Goal: Book appointment/travel/reservation

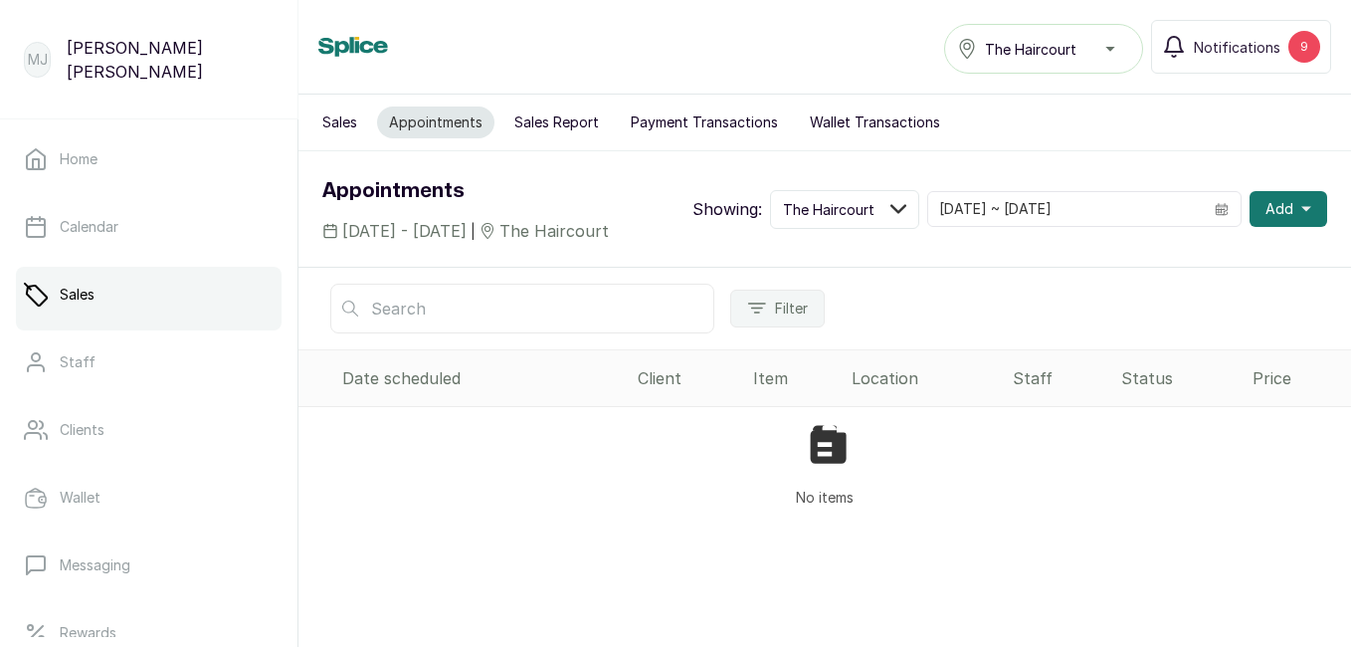
click at [1276, 217] on span "Add" at bounding box center [1279, 209] width 28 height 20
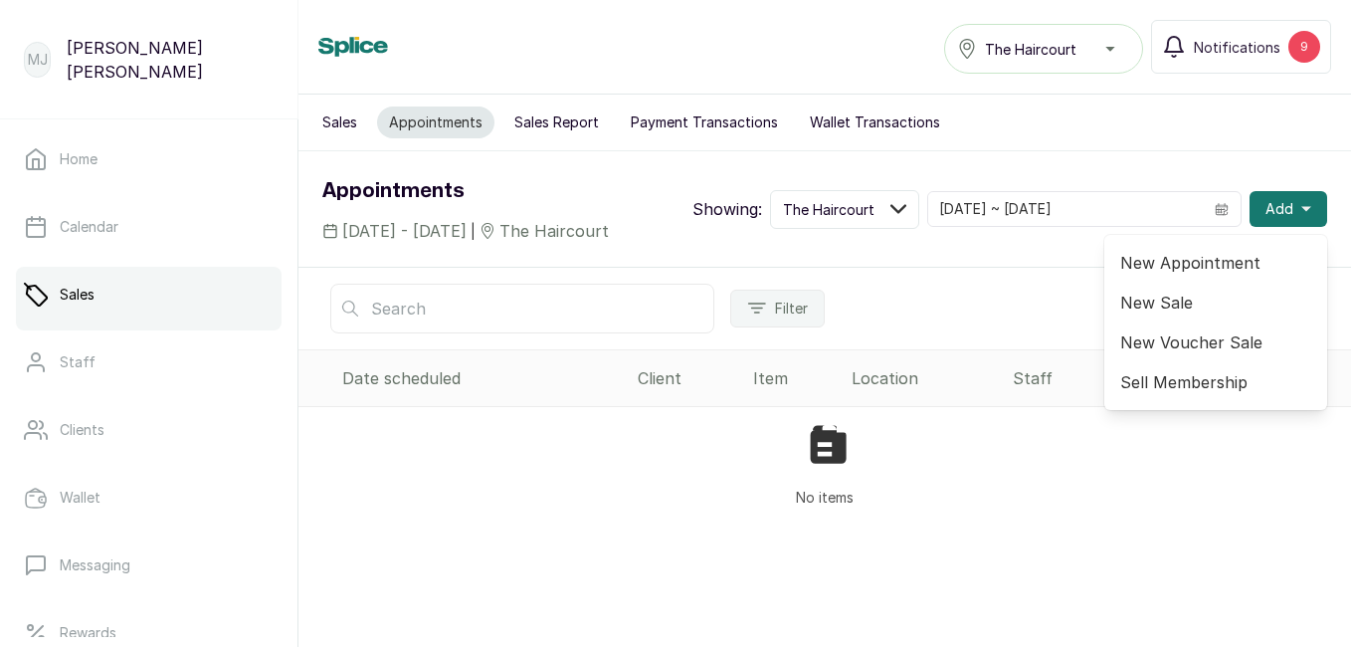
click at [1219, 268] on span "New Appointment" at bounding box center [1215, 263] width 191 height 24
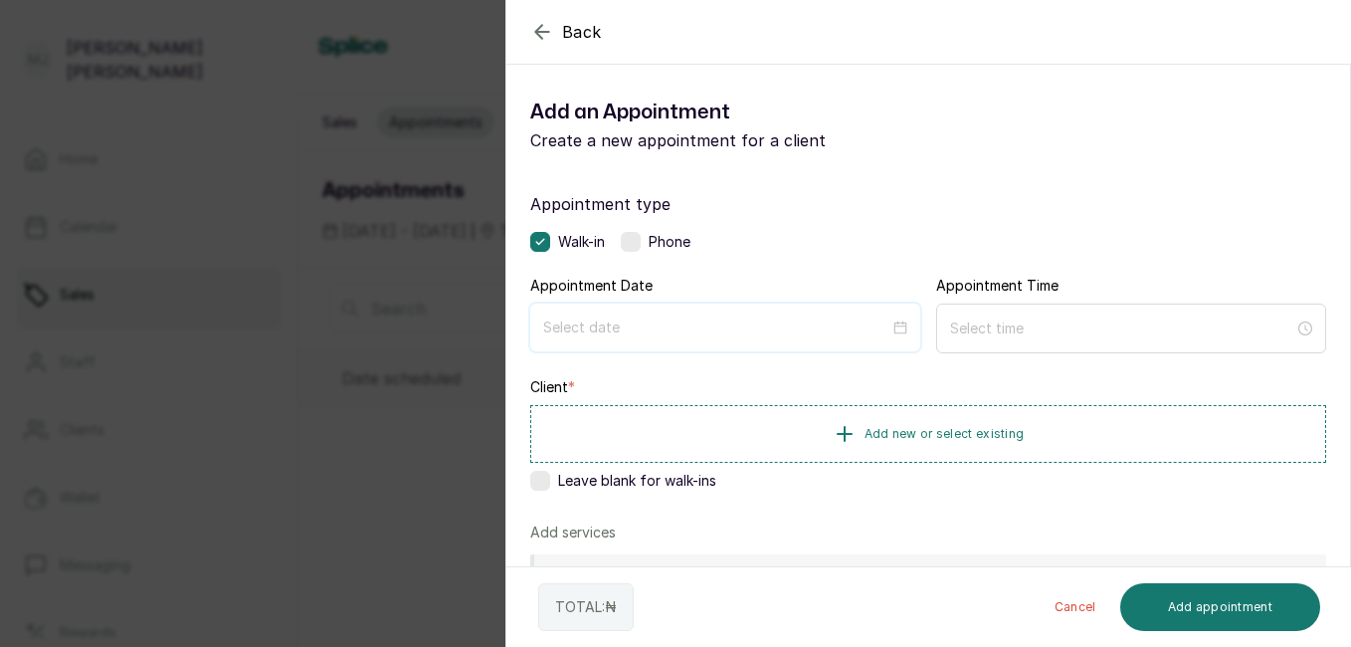
click at [855, 329] on input at bounding box center [716, 327] width 346 height 22
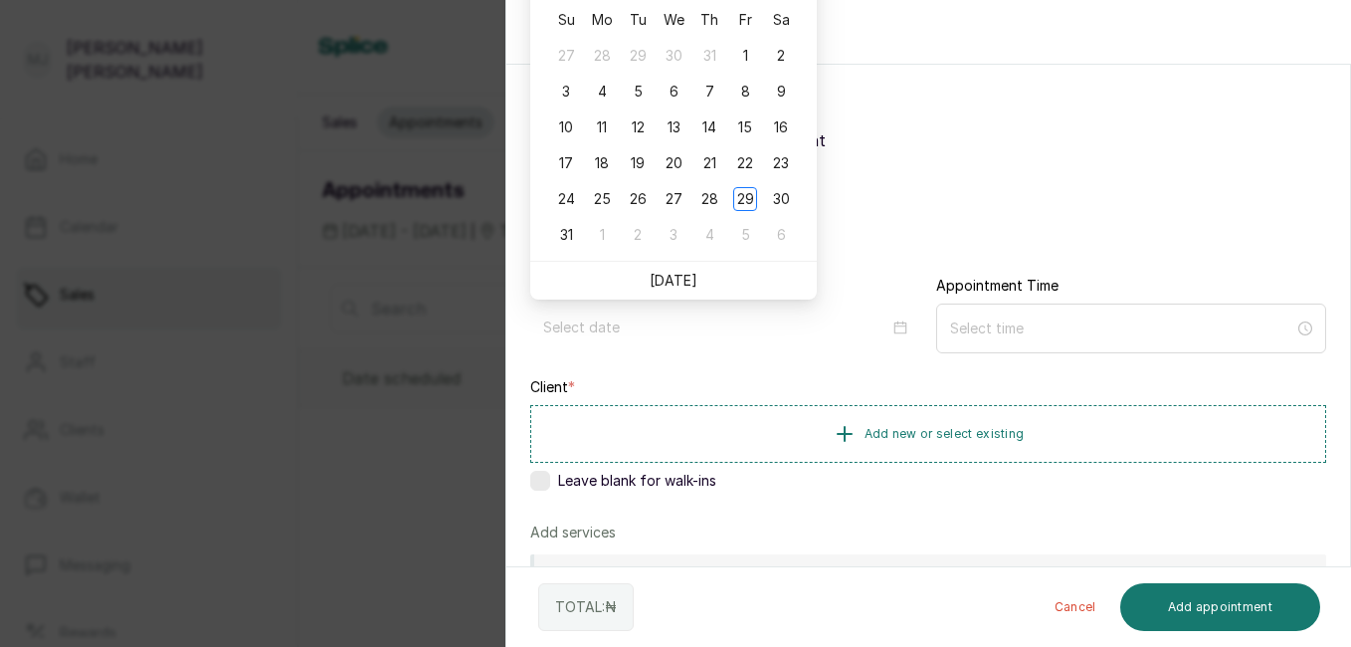
click at [664, 277] on link "[DATE]" at bounding box center [674, 280] width 48 height 17
type input "[DATE]"
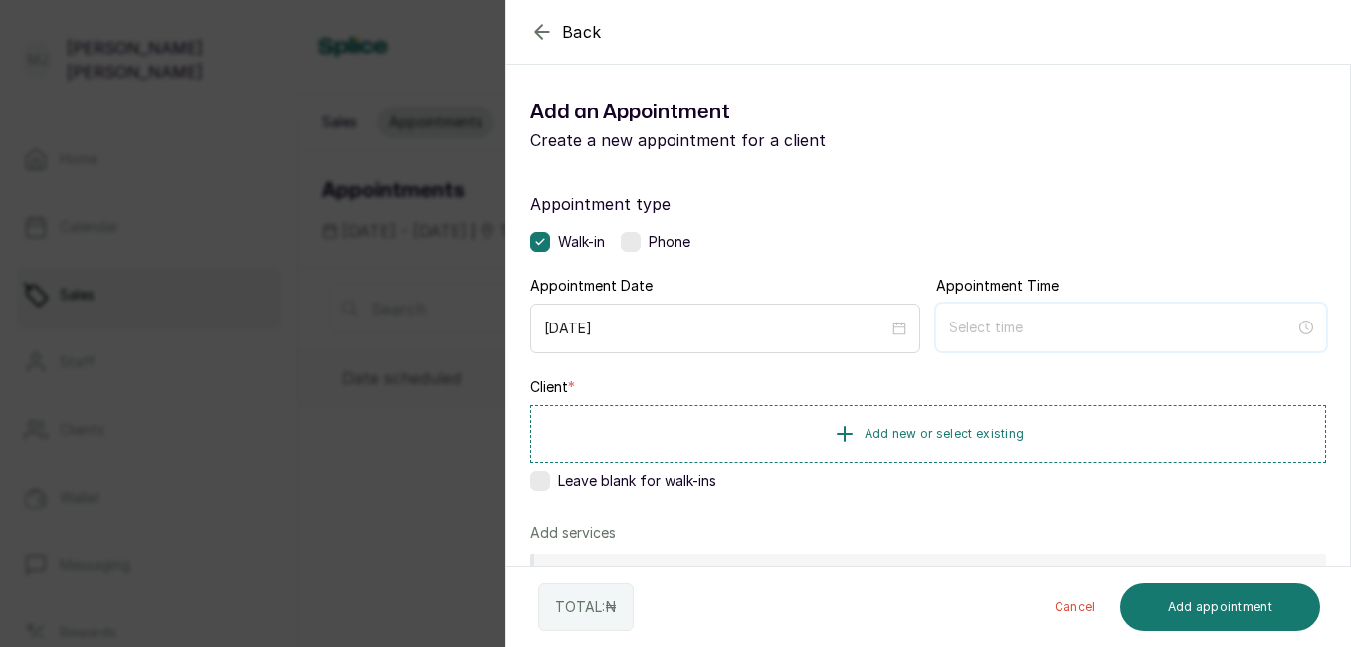
click at [989, 334] on input at bounding box center [1122, 327] width 346 height 22
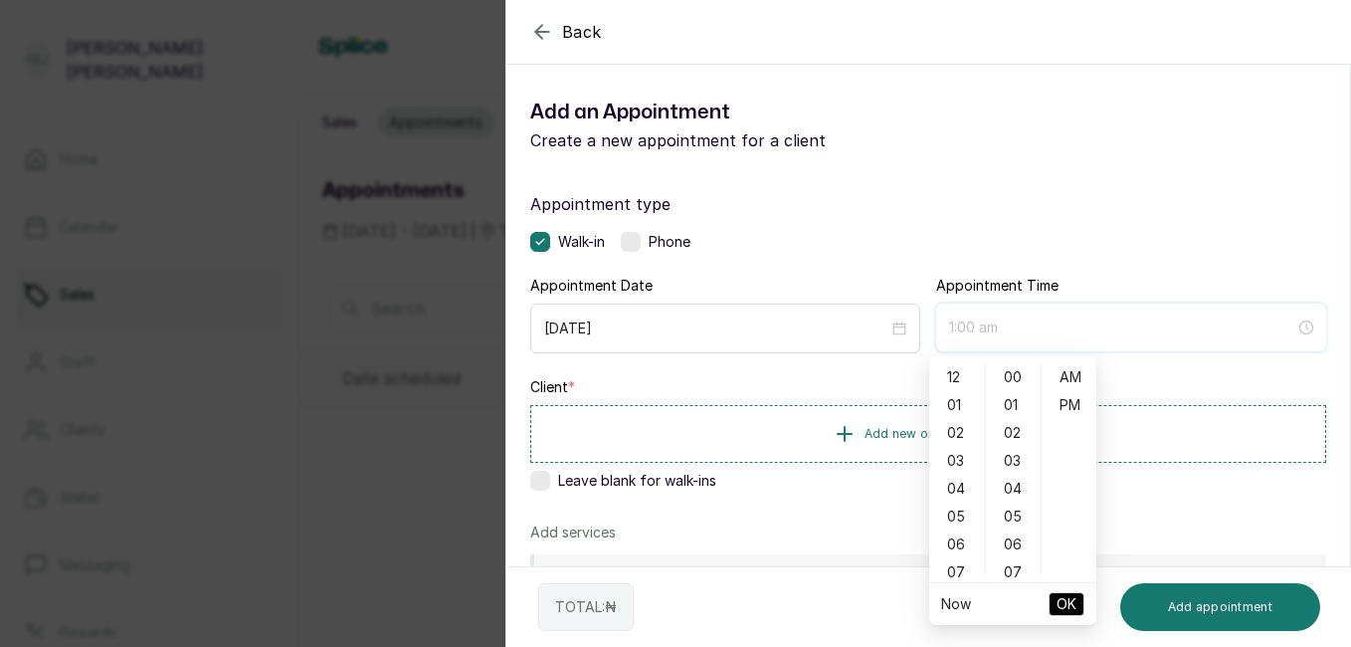
type input "2:00 am"
type input "7:00 am"
click at [960, 502] on div "09" at bounding box center [957, 508] width 48 height 28
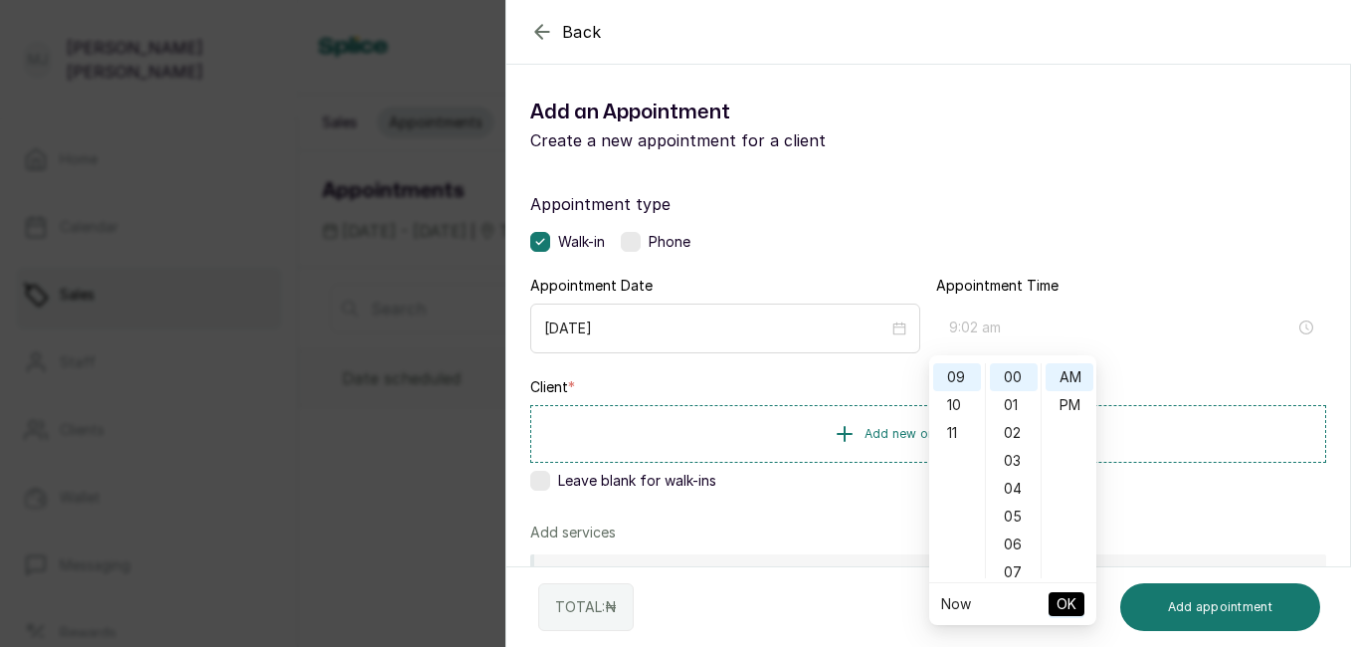
click at [1012, 431] on div "02" at bounding box center [1014, 433] width 48 height 28
type input "9:02 am"
click at [1065, 601] on span "OK" at bounding box center [1066, 604] width 20 height 38
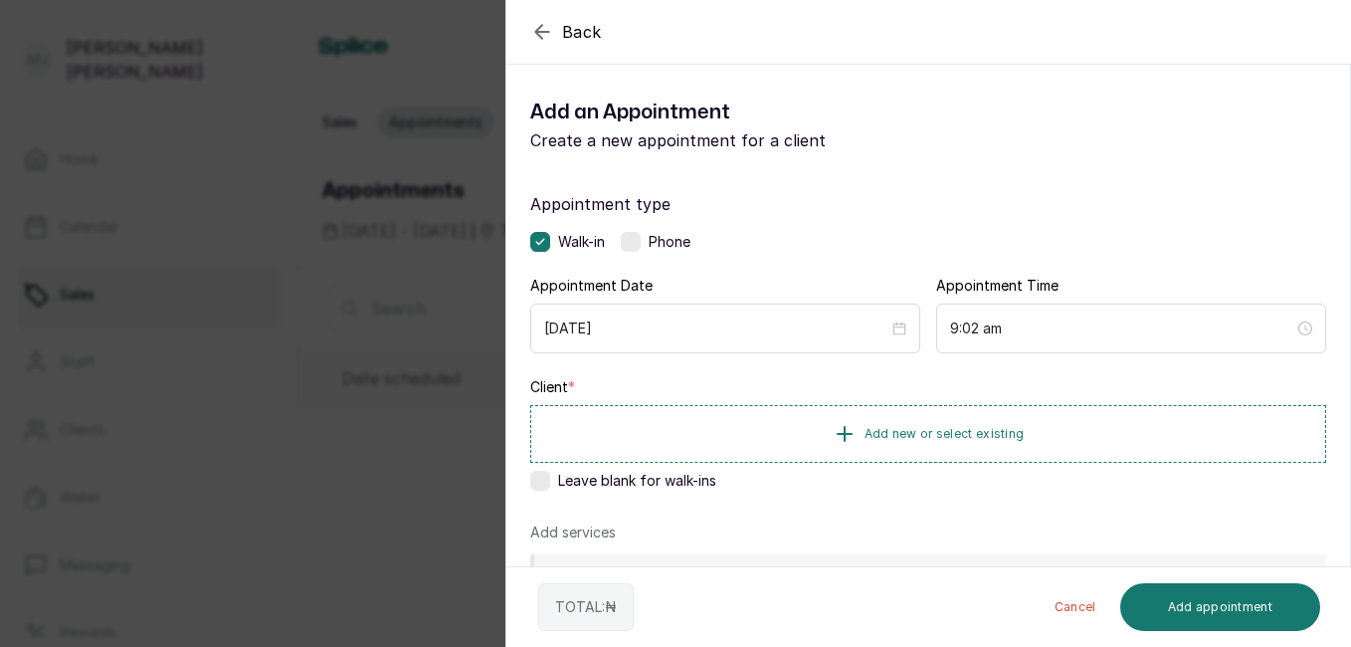
click at [1072, 438] on button "Add new or select existing" at bounding box center [928, 434] width 796 height 58
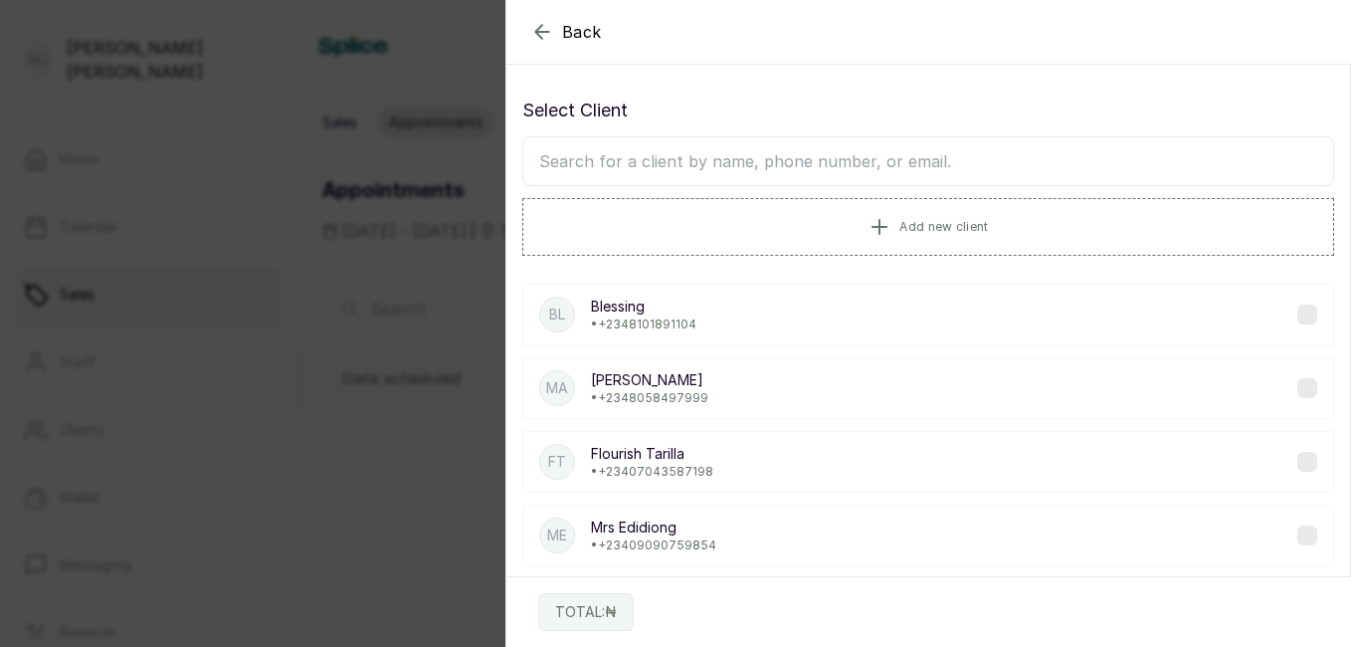
click at [942, 158] on input "text" at bounding box center [928, 161] width 812 height 50
type input "ivy"
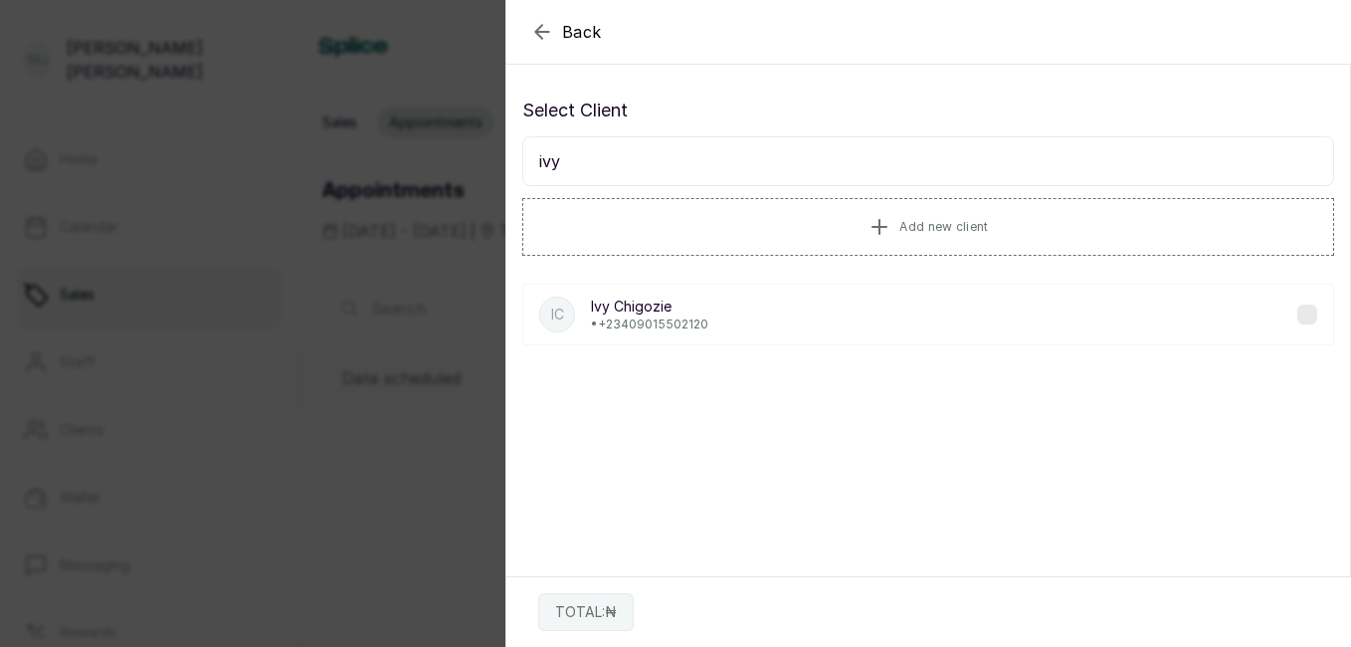
click at [680, 307] on p "[PERSON_NAME]" at bounding box center [649, 306] width 117 height 20
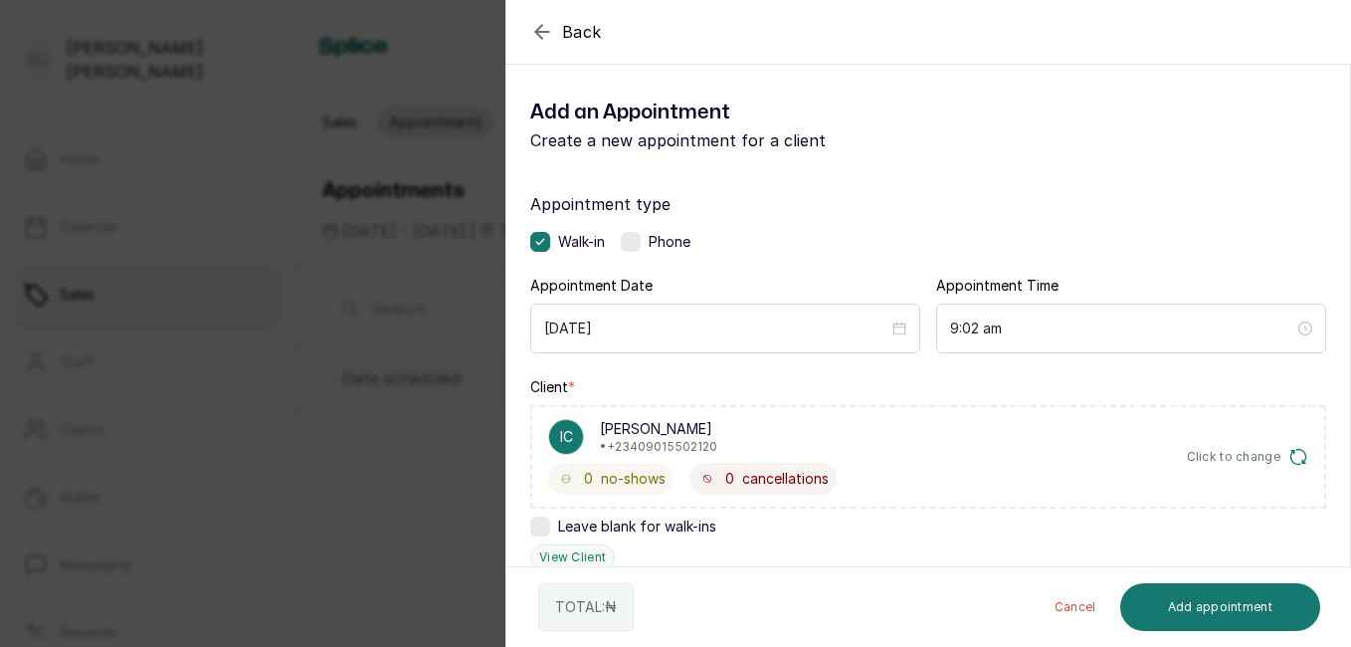
scroll to position [479, 0]
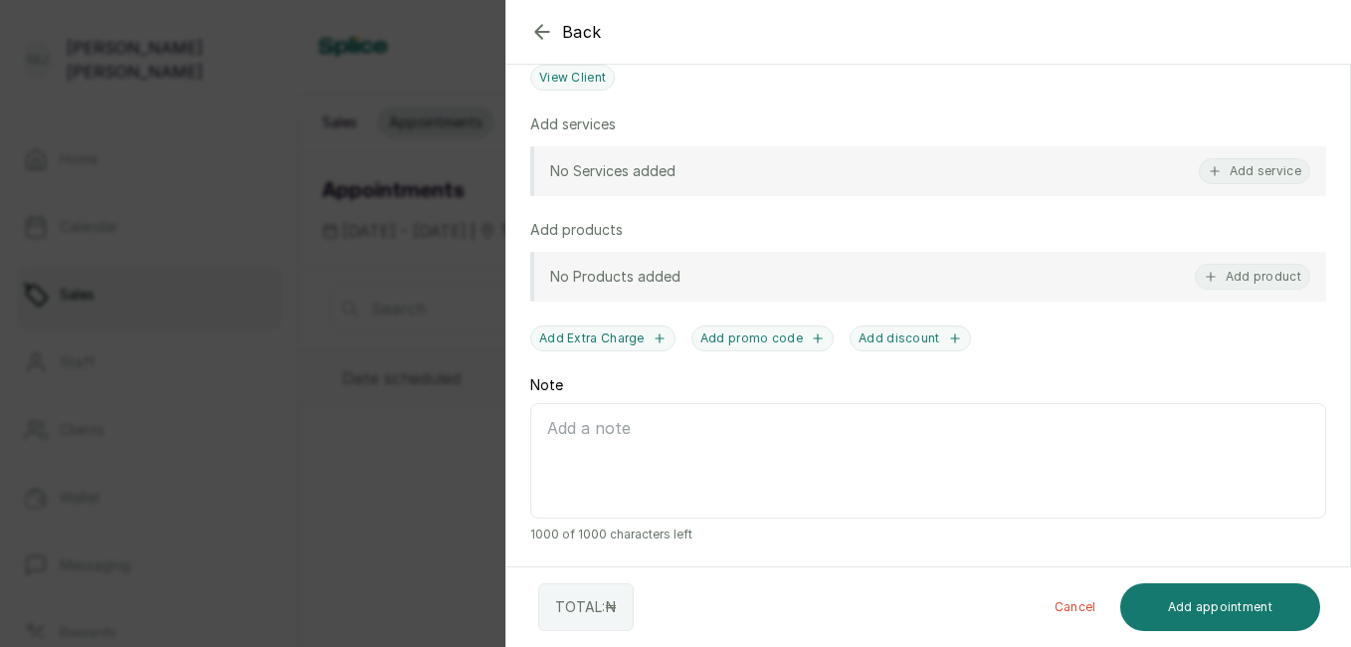
click at [1208, 176] on icon "button" at bounding box center [1215, 171] width 14 height 14
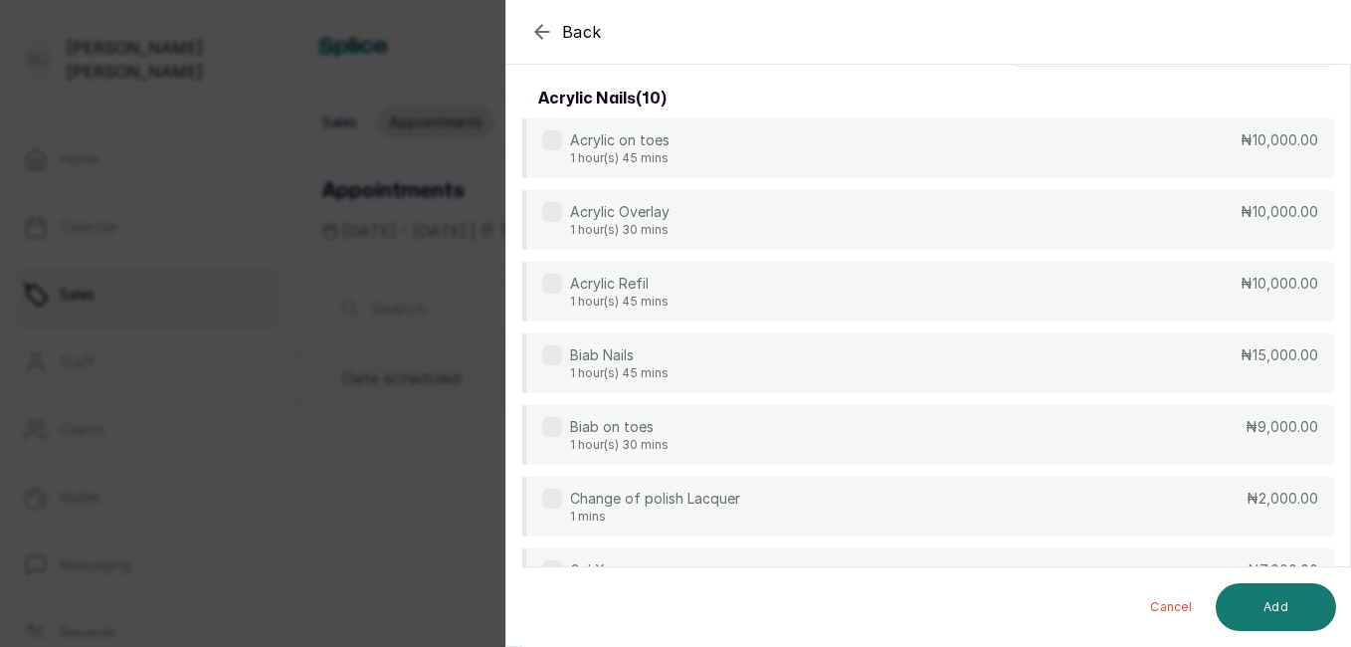
scroll to position [0, 0]
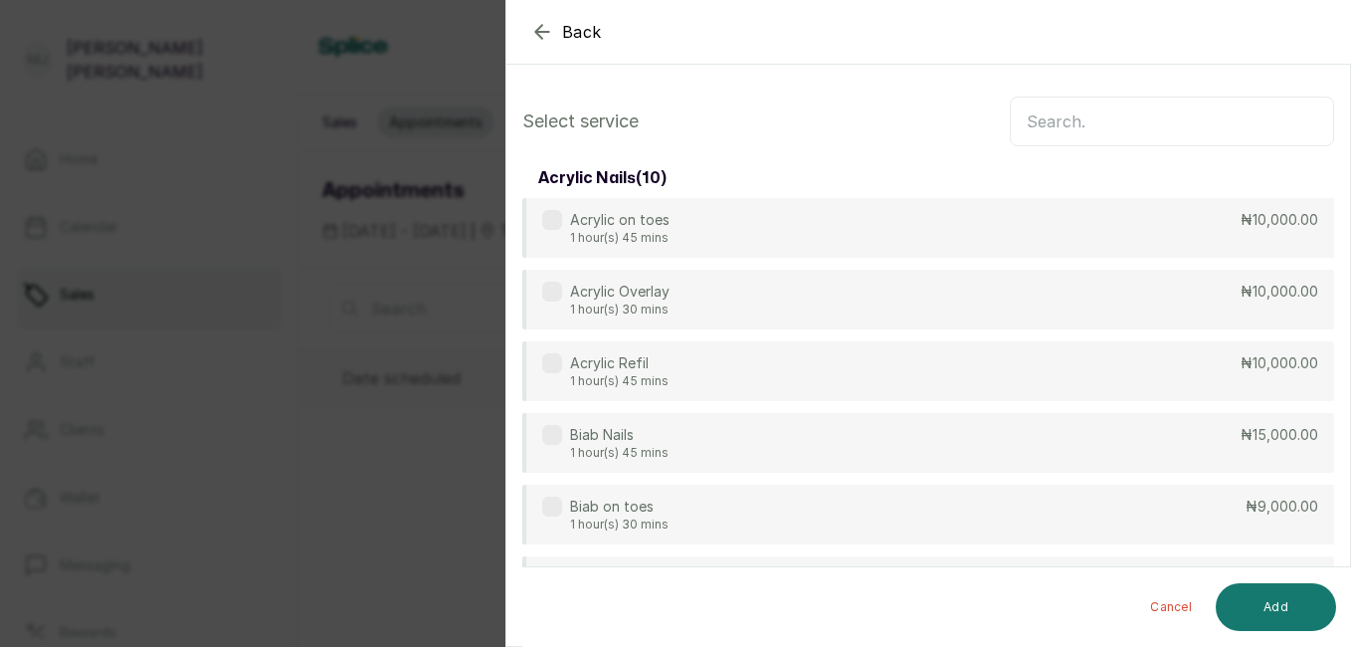
click at [1056, 112] on input "text" at bounding box center [1172, 121] width 324 height 50
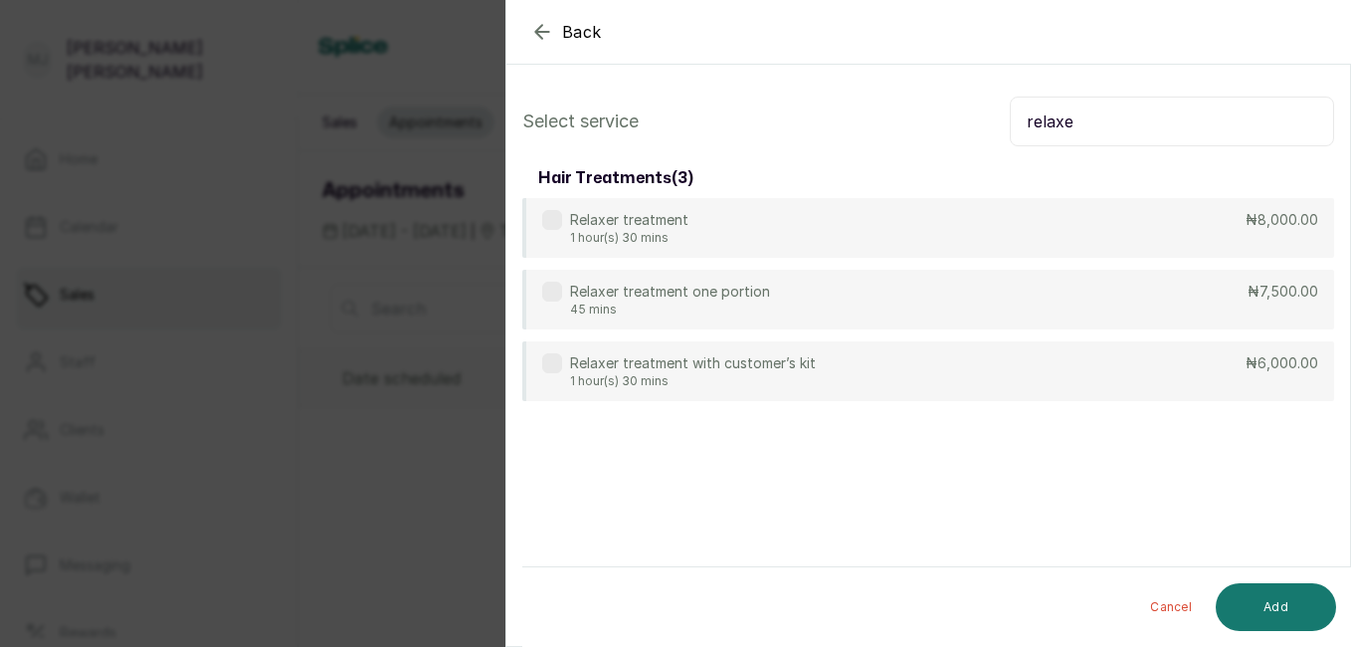
type input "relaxe"
click at [1106, 370] on div "Relaxer treatment with customer’s kit 1 hour(s) 30 mins ₦6,000.00" at bounding box center [928, 371] width 812 height 60
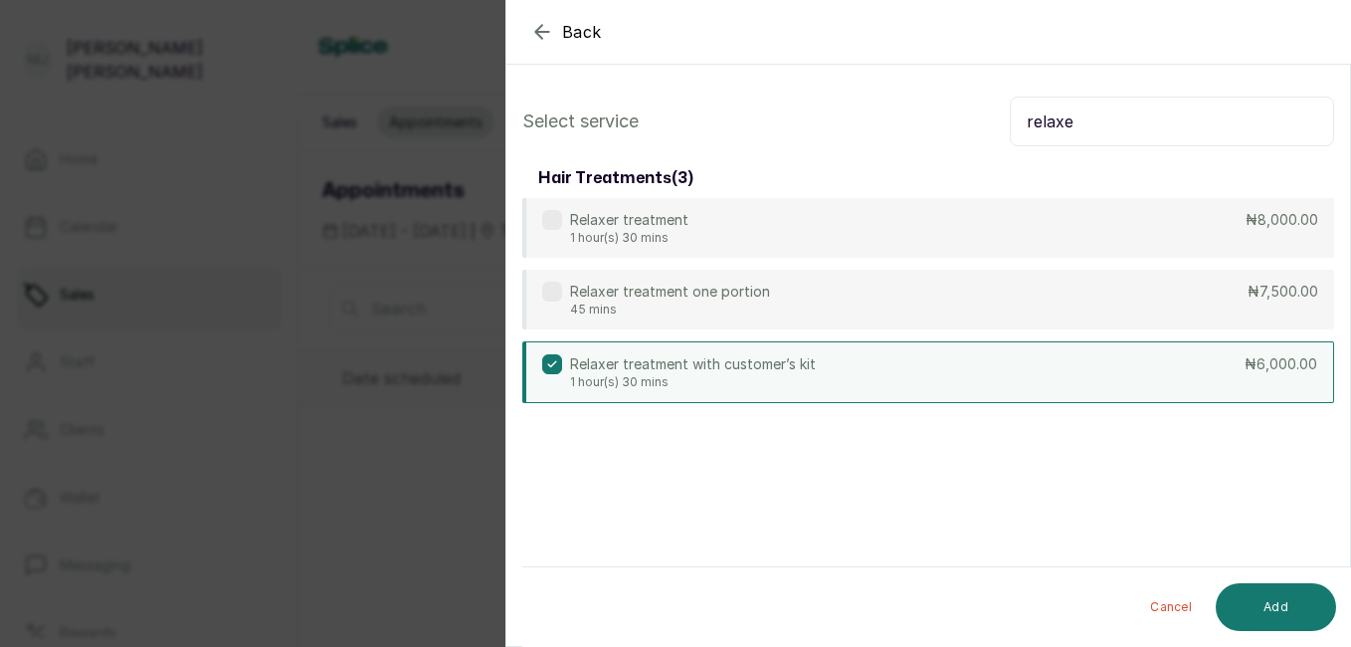
click at [1278, 611] on button "Add" at bounding box center [1276, 607] width 120 height 48
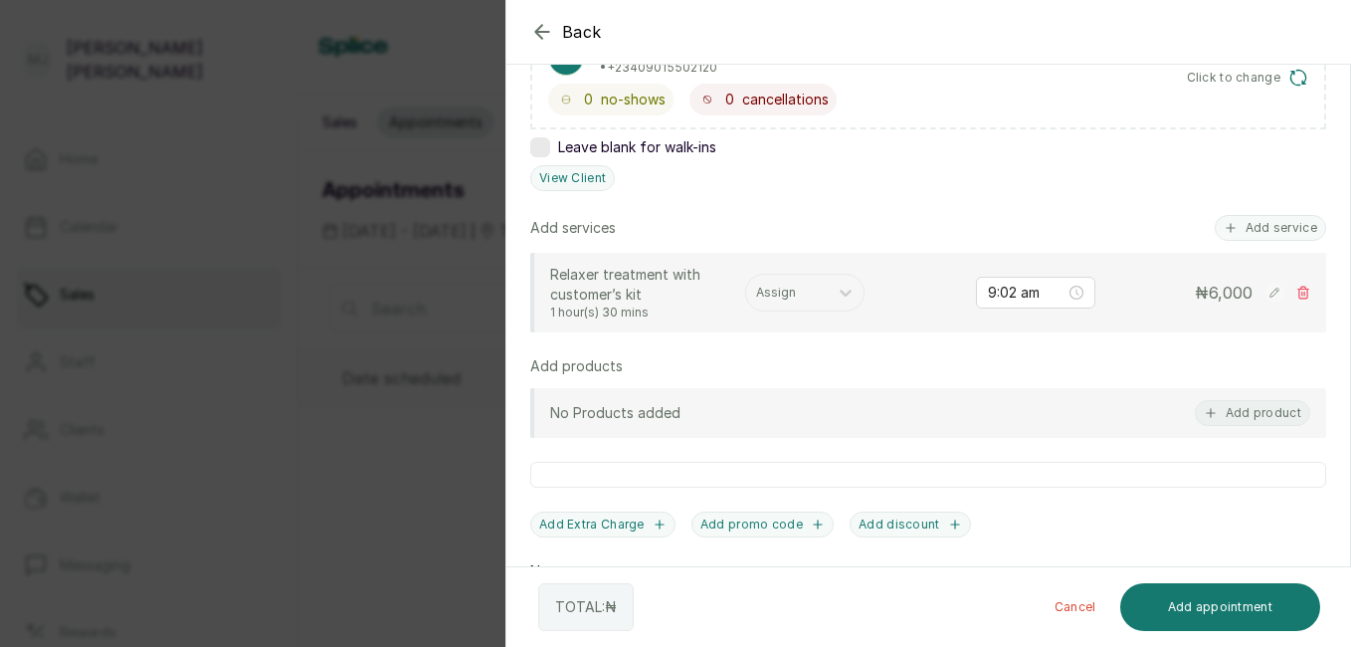
scroll to position [376, 0]
click at [1264, 230] on button "Add service" at bounding box center [1270, 231] width 111 height 26
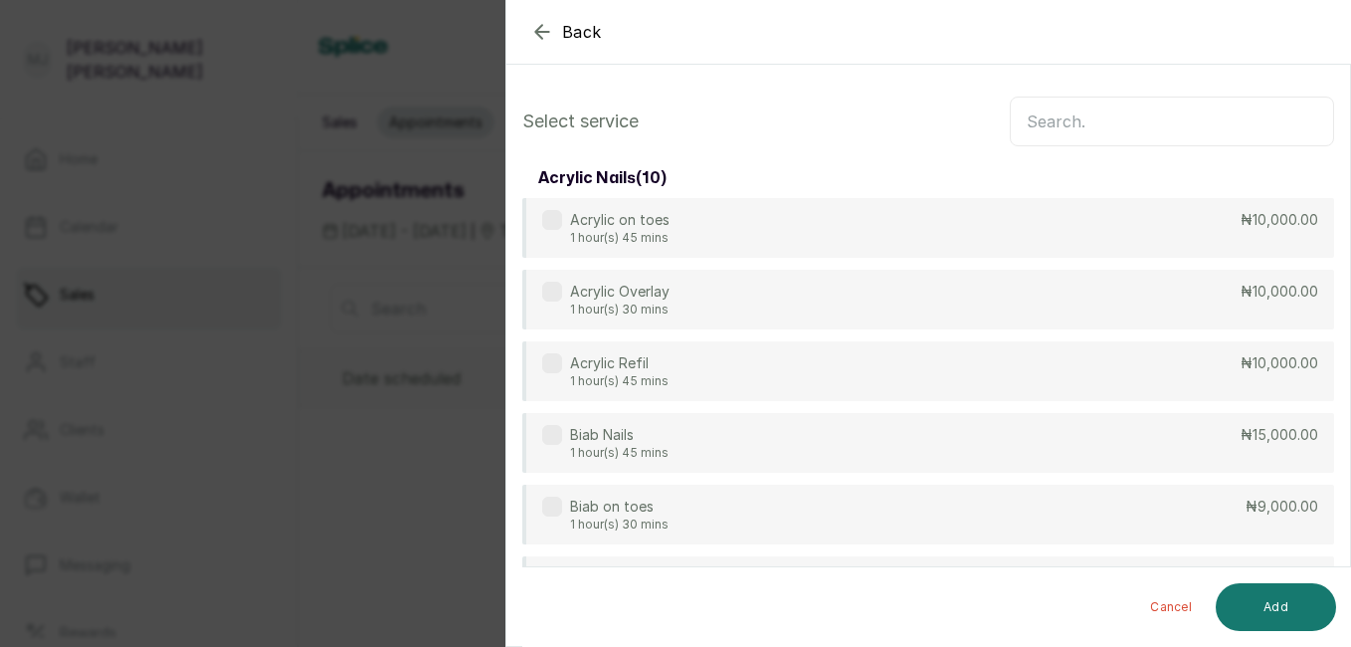
click at [1185, 124] on input "text" at bounding box center [1172, 121] width 324 height 50
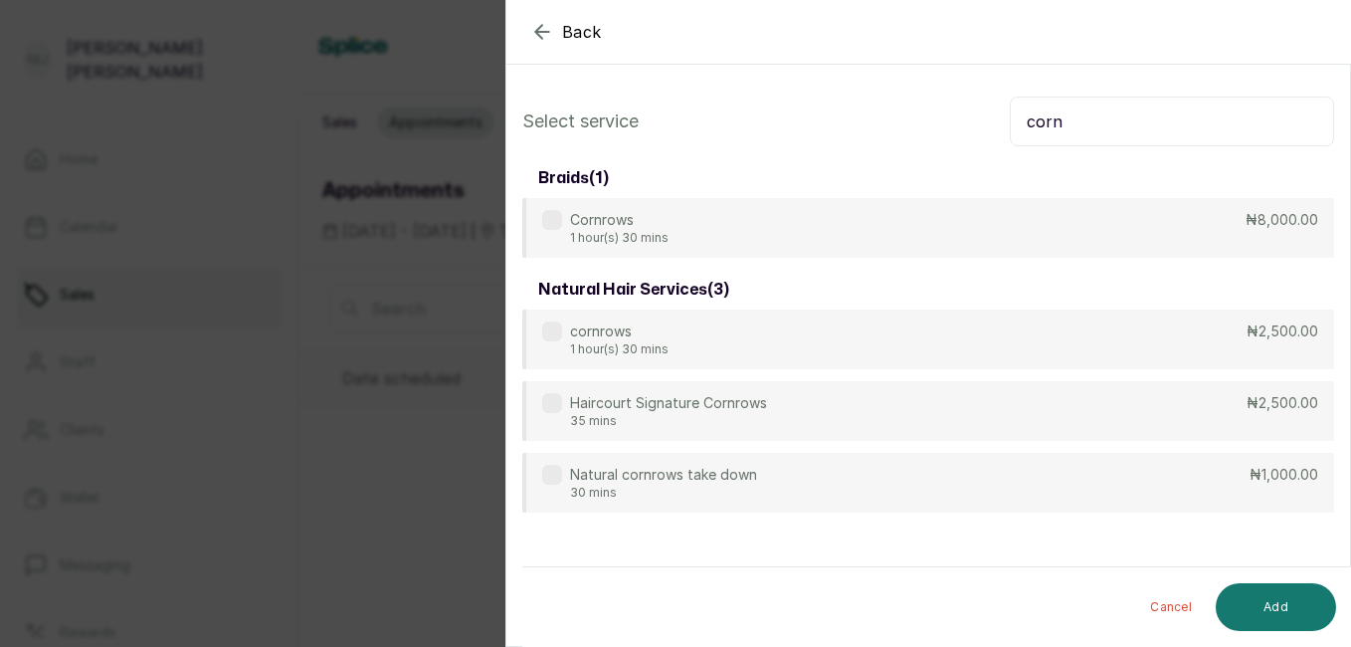
type input "corn"
click at [1124, 426] on div "Haircourt Signature Cornrows 35 mins ₦2,500.00" at bounding box center [928, 411] width 812 height 60
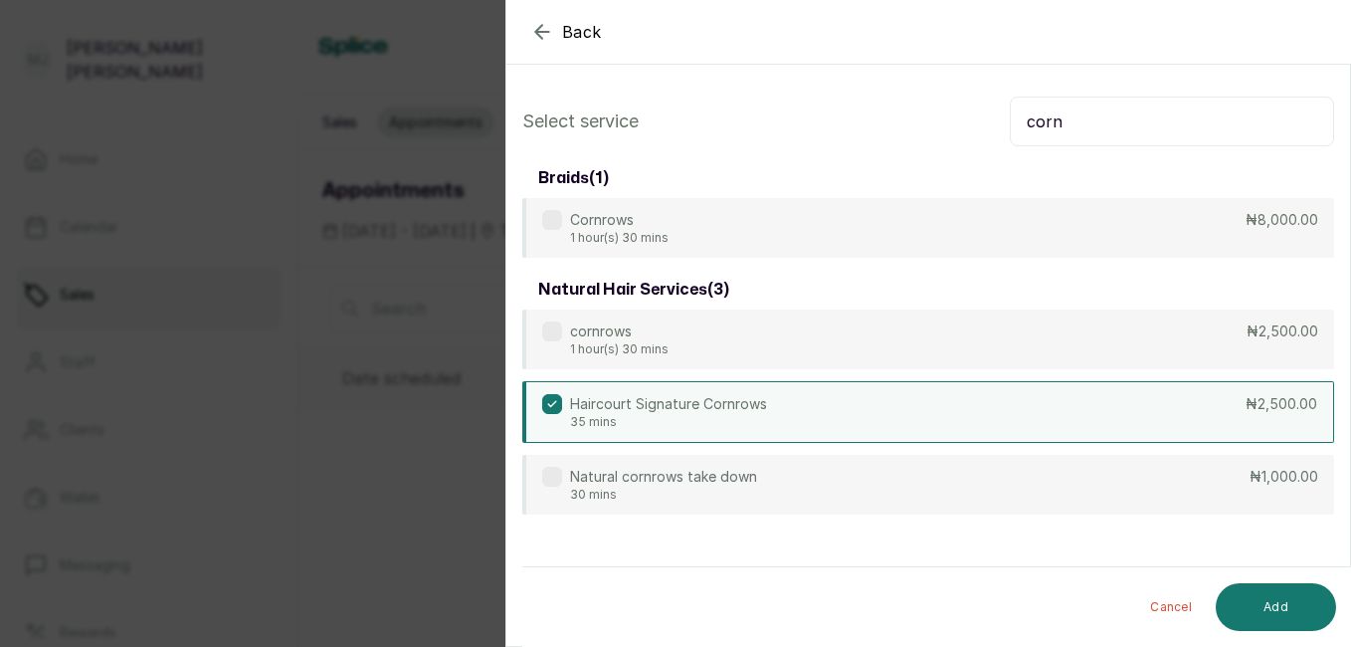
click at [1257, 616] on button "Add" at bounding box center [1276, 607] width 120 height 48
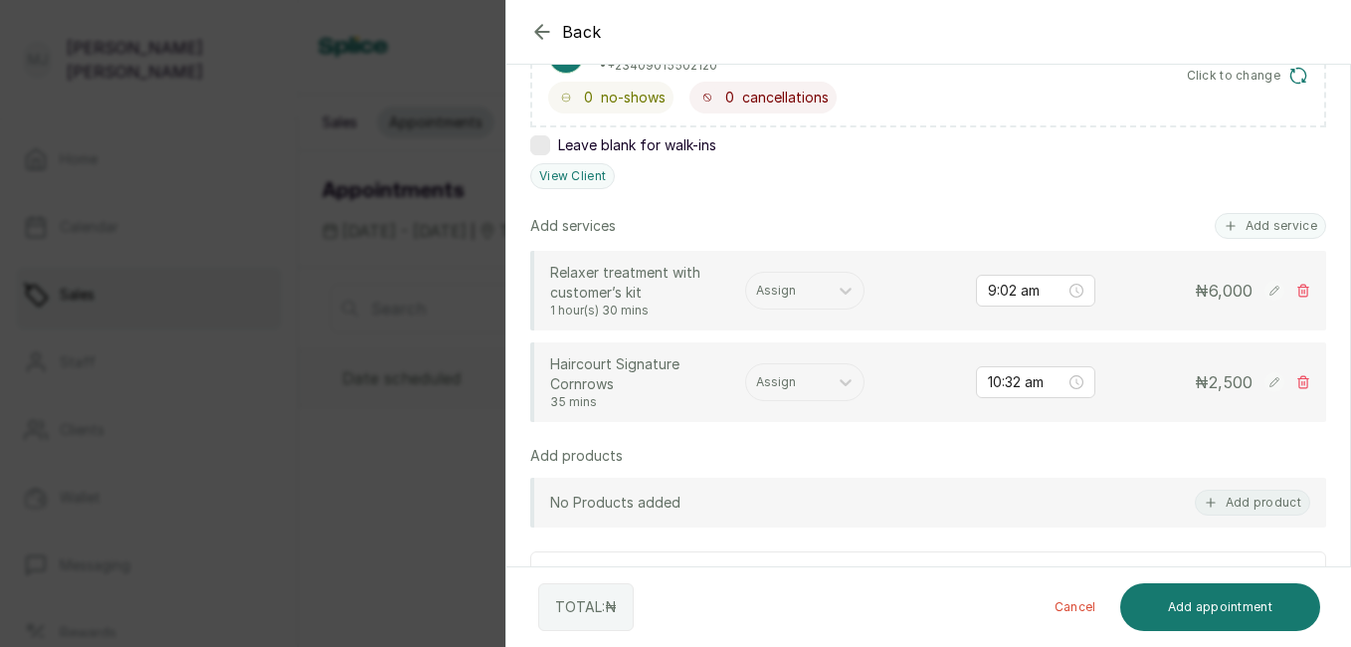
scroll to position [382, 0]
click at [1237, 232] on button "Add service" at bounding box center [1270, 225] width 111 height 26
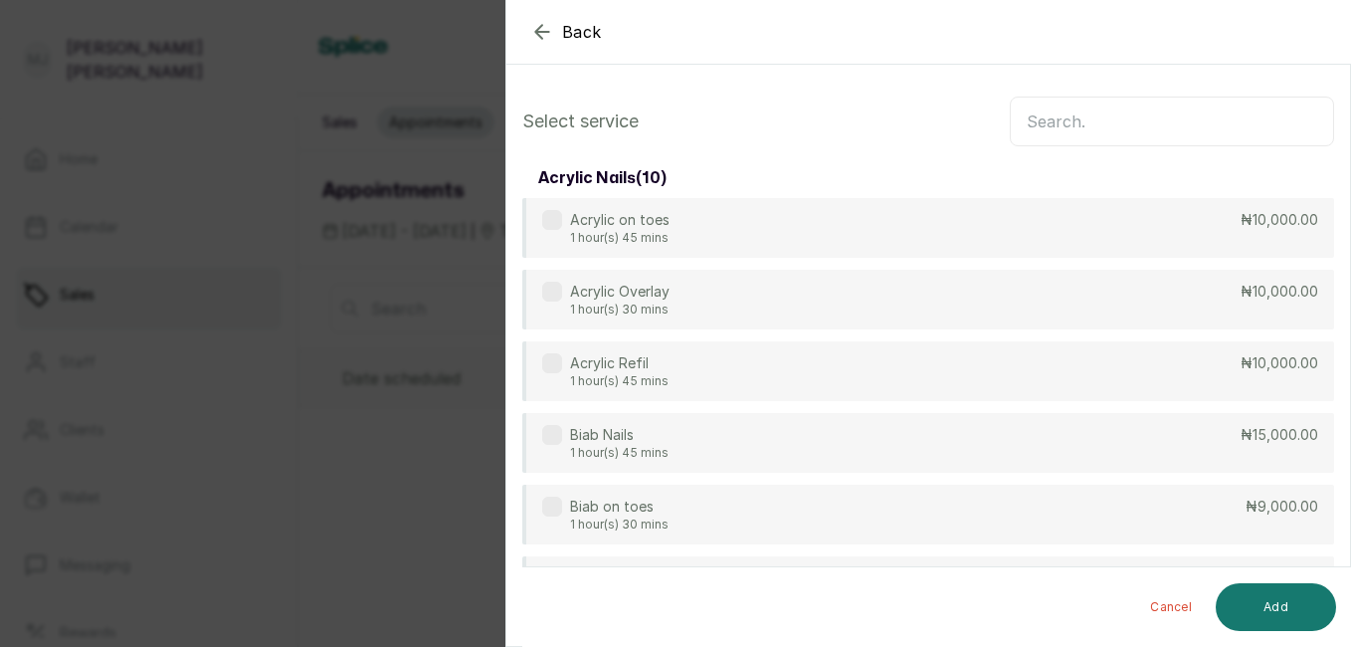
click at [1163, 107] on input "text" at bounding box center [1172, 121] width 324 height 50
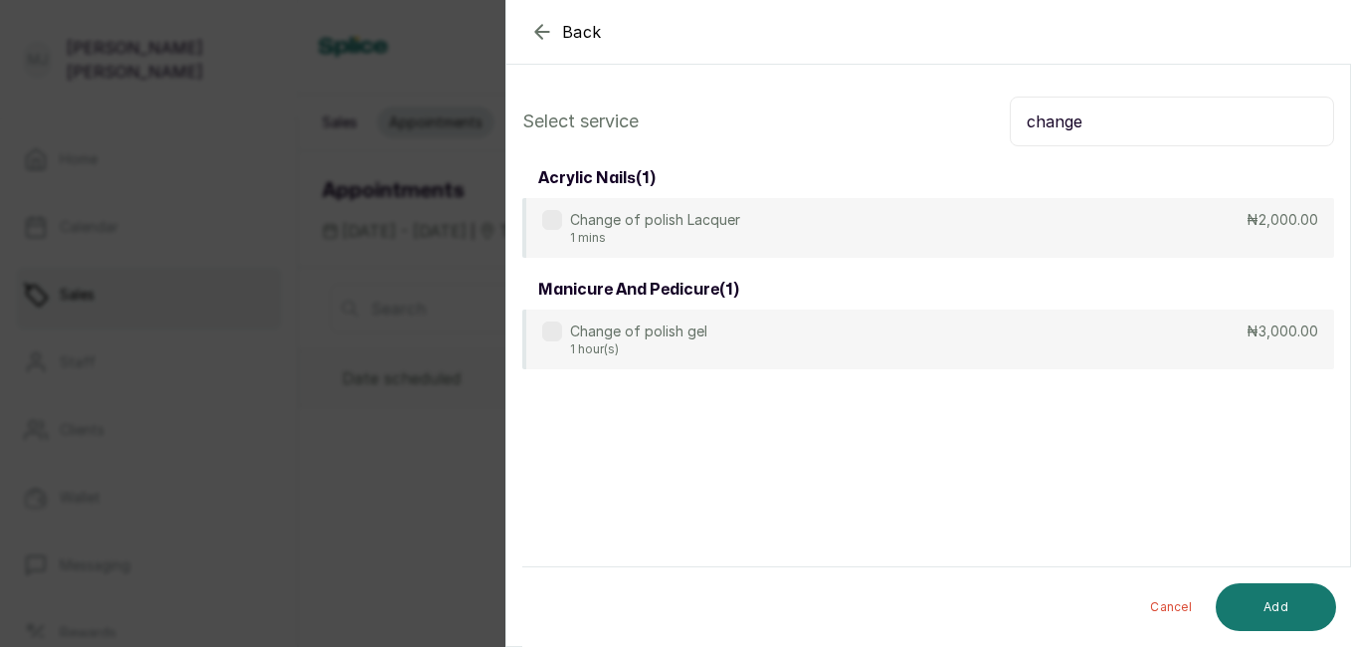
type input "change"
click at [1110, 320] on div "Change of polish gel 1 hour(s) ₦3,000.00" at bounding box center [928, 339] width 812 height 60
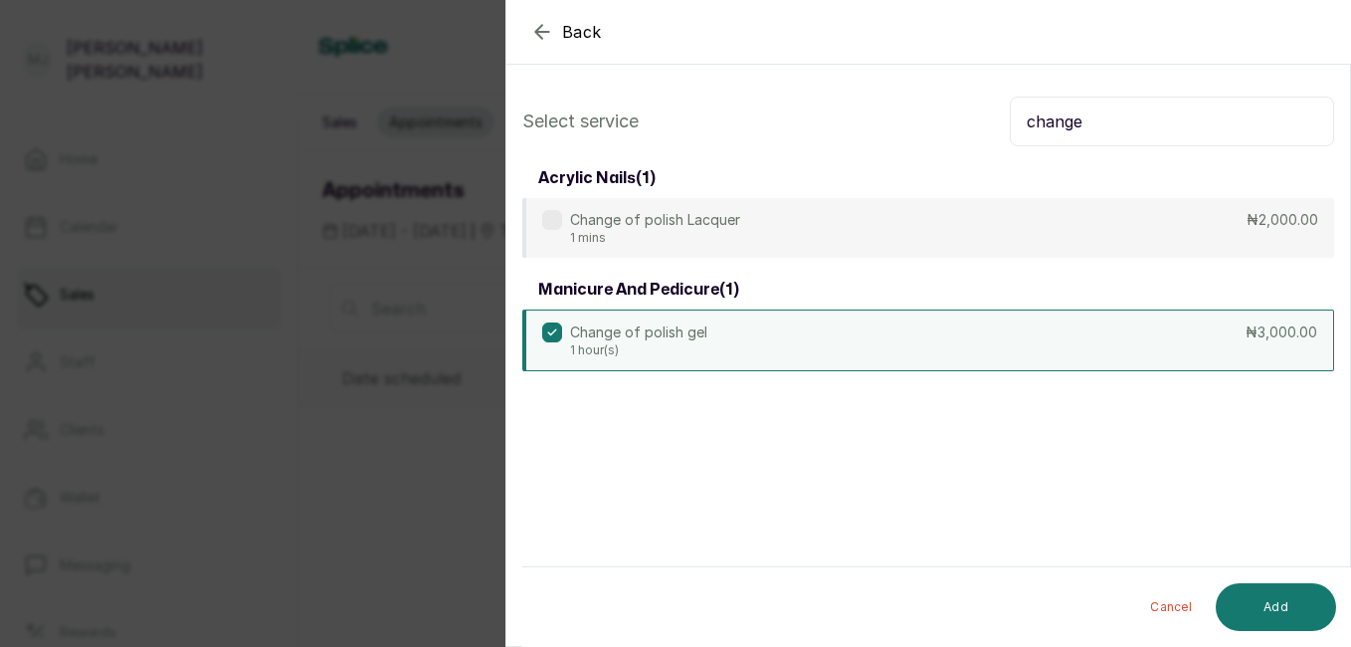
click at [1266, 609] on button "Add" at bounding box center [1276, 607] width 120 height 48
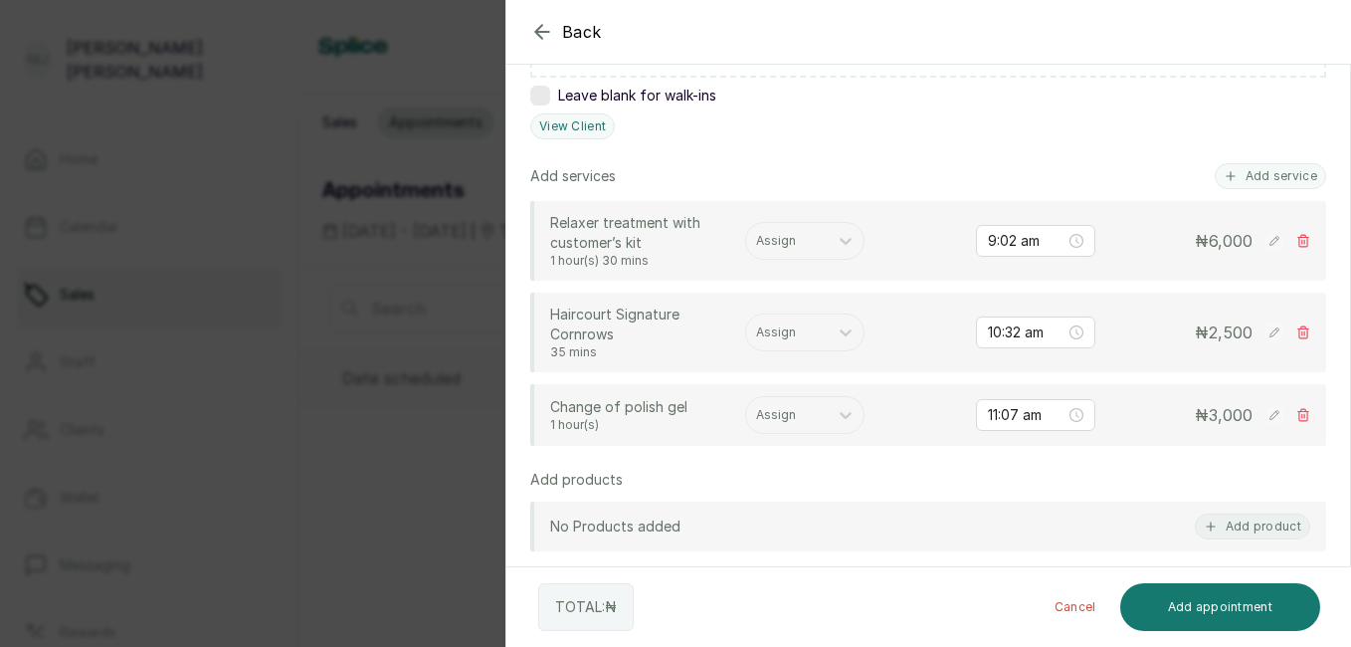
scroll to position [454, 0]
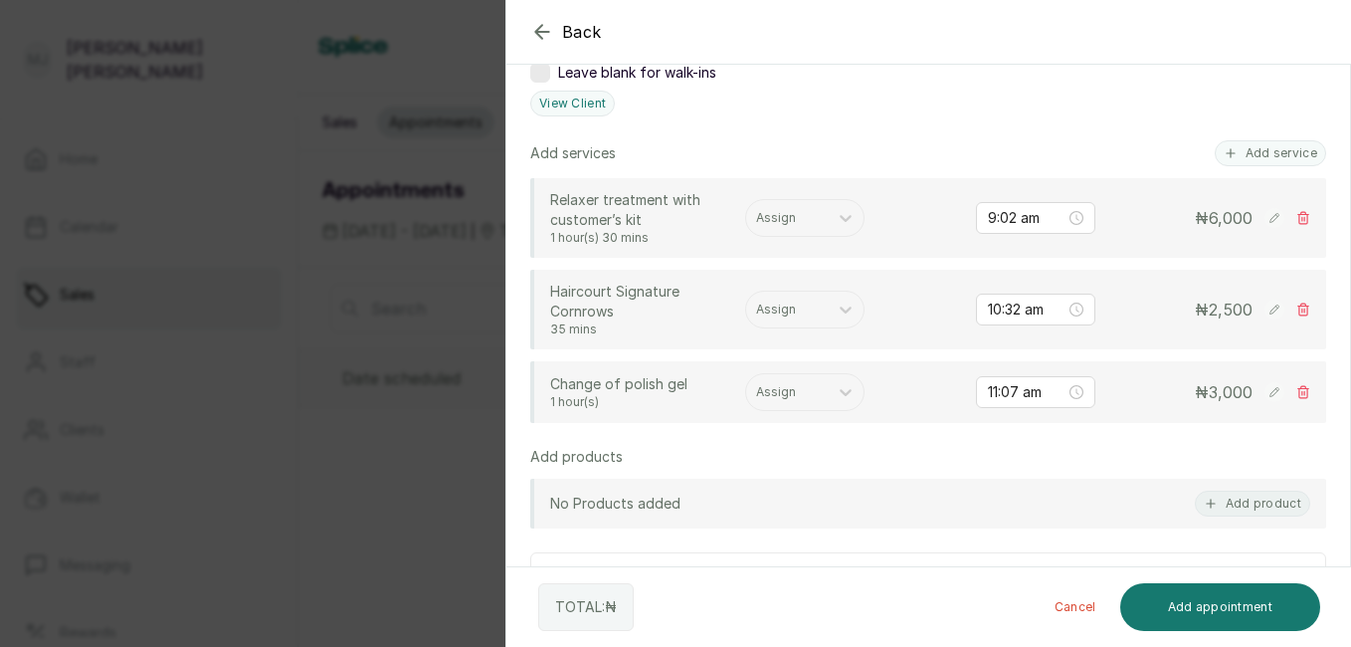
click at [808, 397] on div at bounding box center [787, 392] width 62 height 18
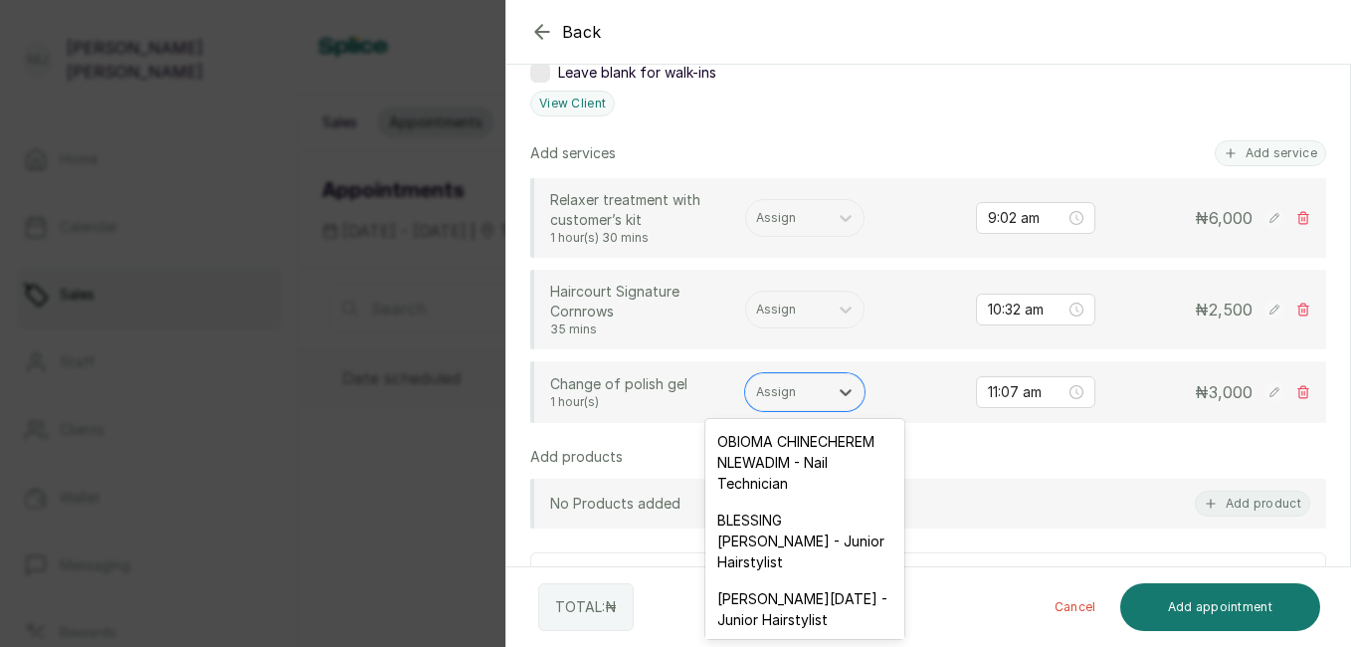
click at [842, 464] on div "OBIOMA CHINECHEREM NLEWADIM - Nail Technician" at bounding box center [804, 462] width 199 height 79
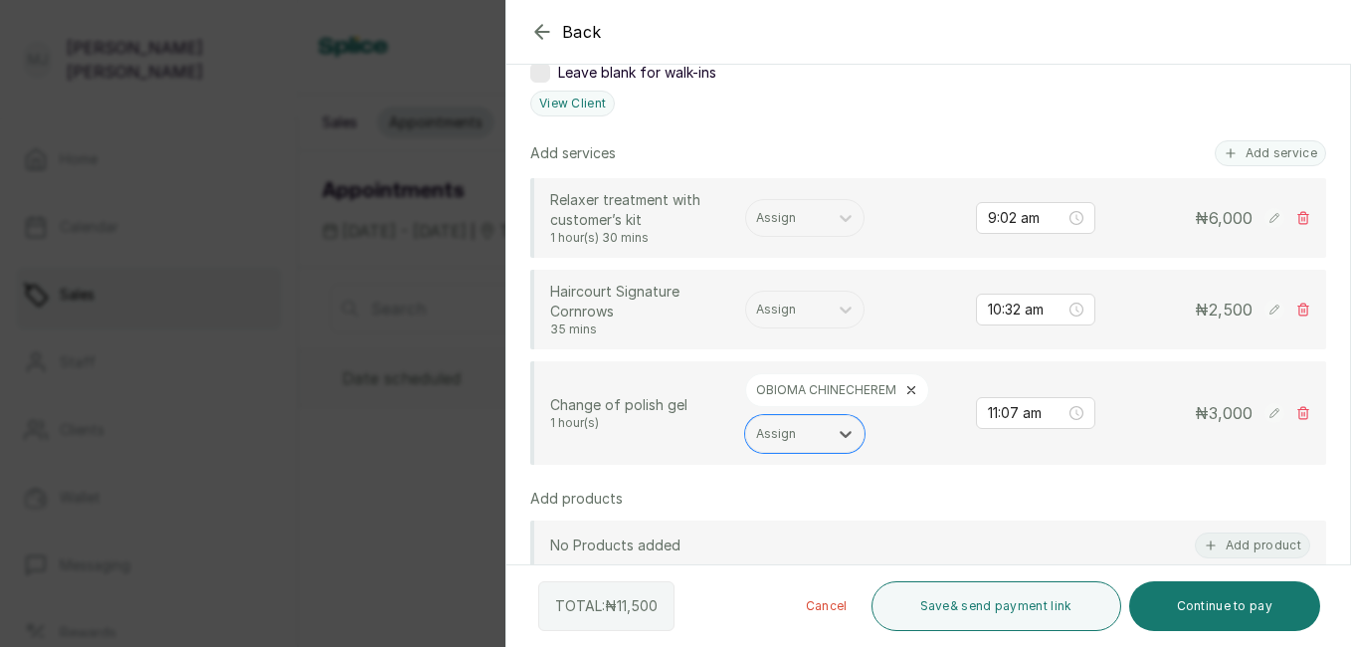
click at [774, 321] on div "Assign" at bounding box center [787, 309] width 82 height 26
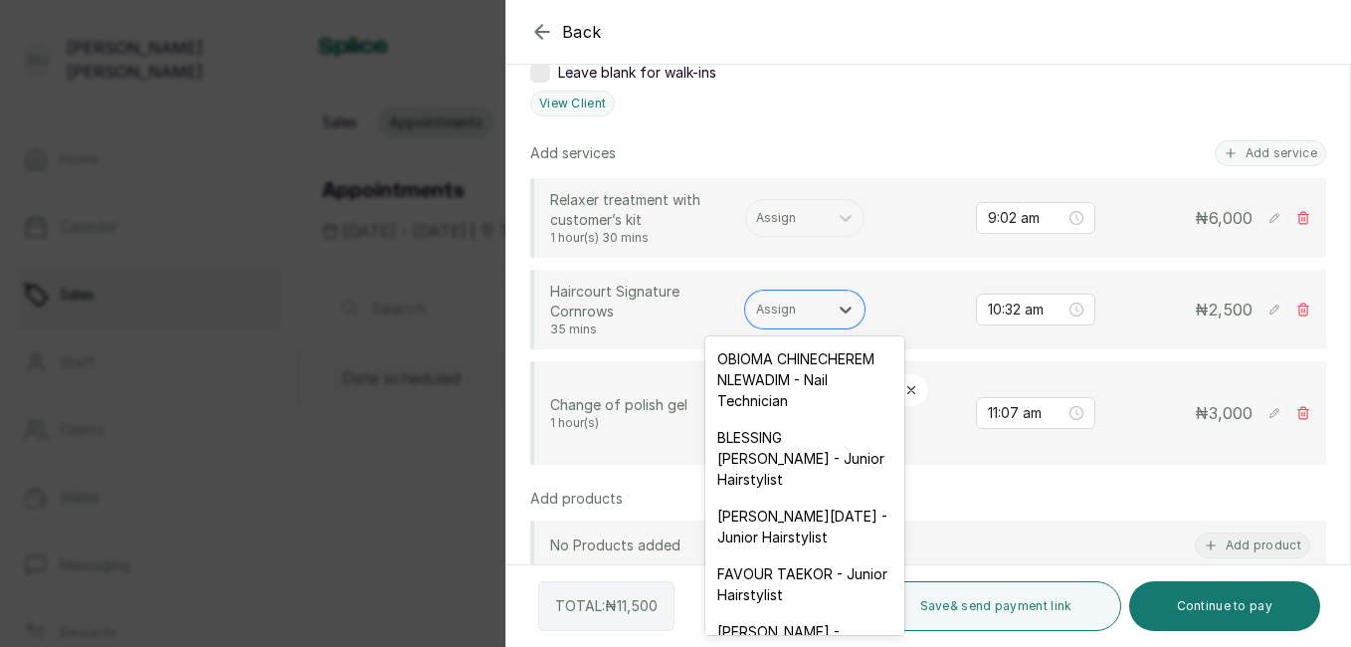
click at [777, 613] on div "FAVOUR TAEKOR - Junior Hairstylist" at bounding box center [804, 584] width 199 height 58
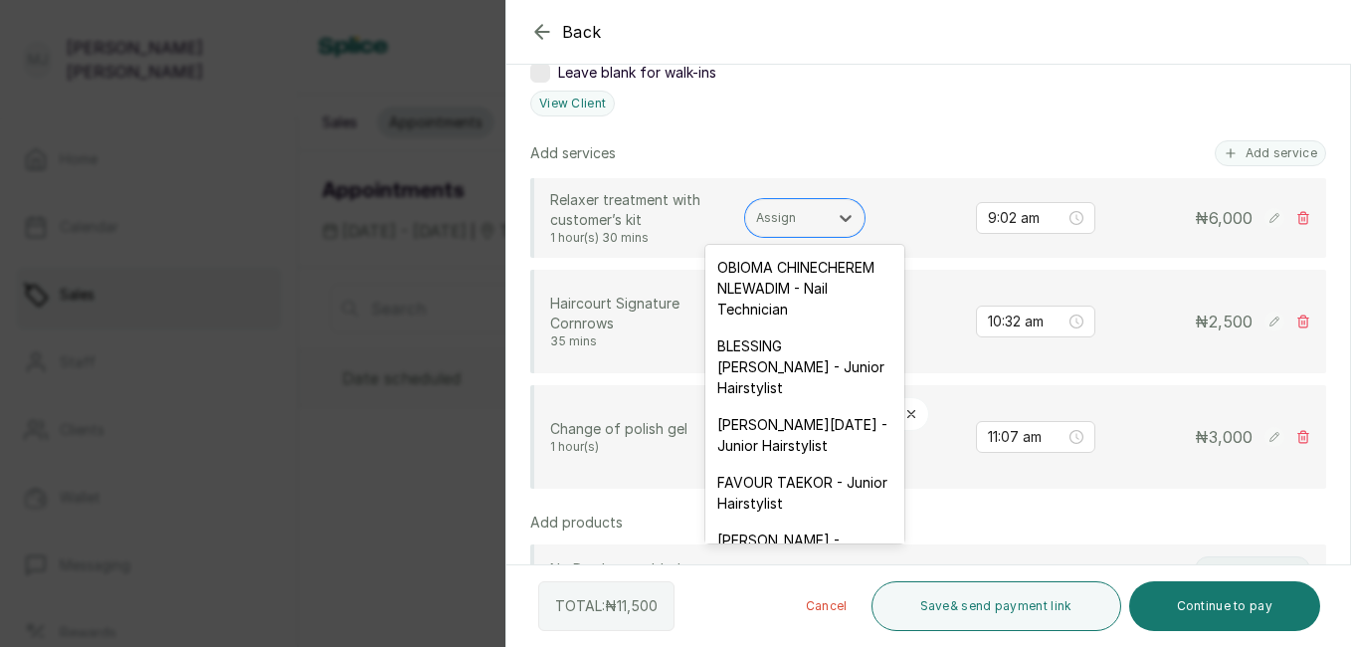
click at [792, 220] on div at bounding box center [787, 218] width 62 height 18
click at [779, 521] on div "FAVOUR TAEKOR - Junior Hairstylist" at bounding box center [804, 493] width 199 height 58
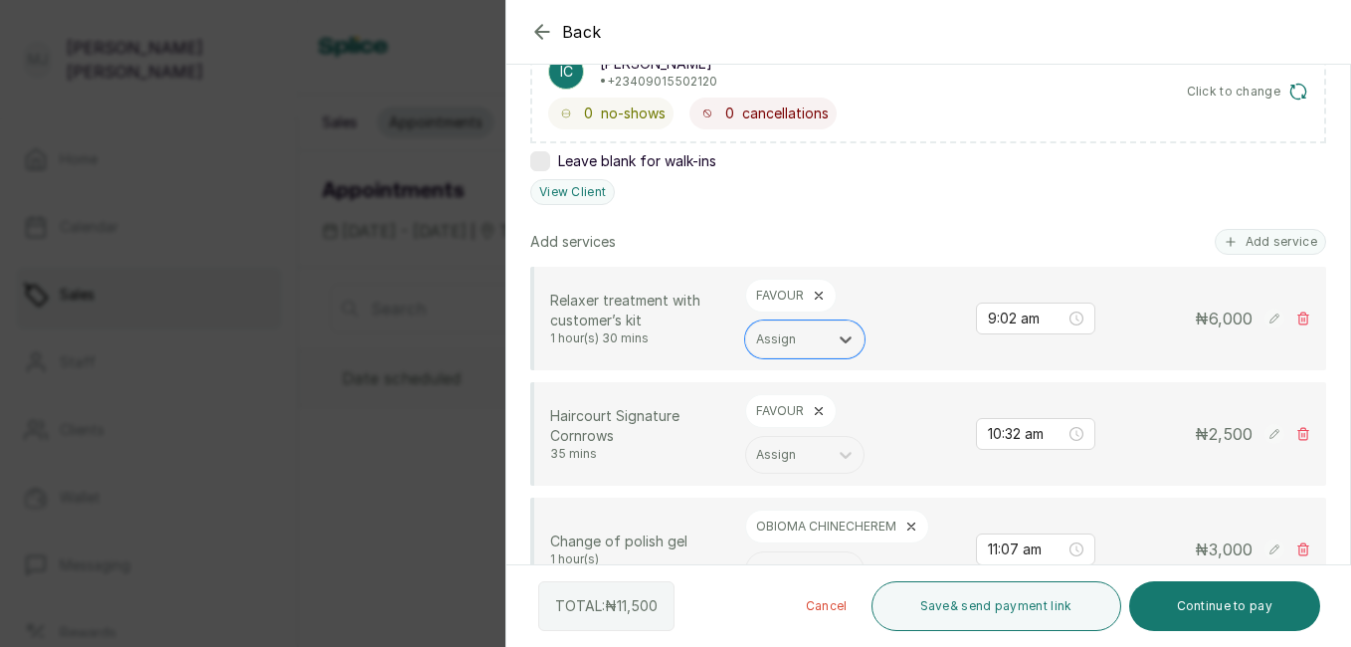
scroll to position [358, 0]
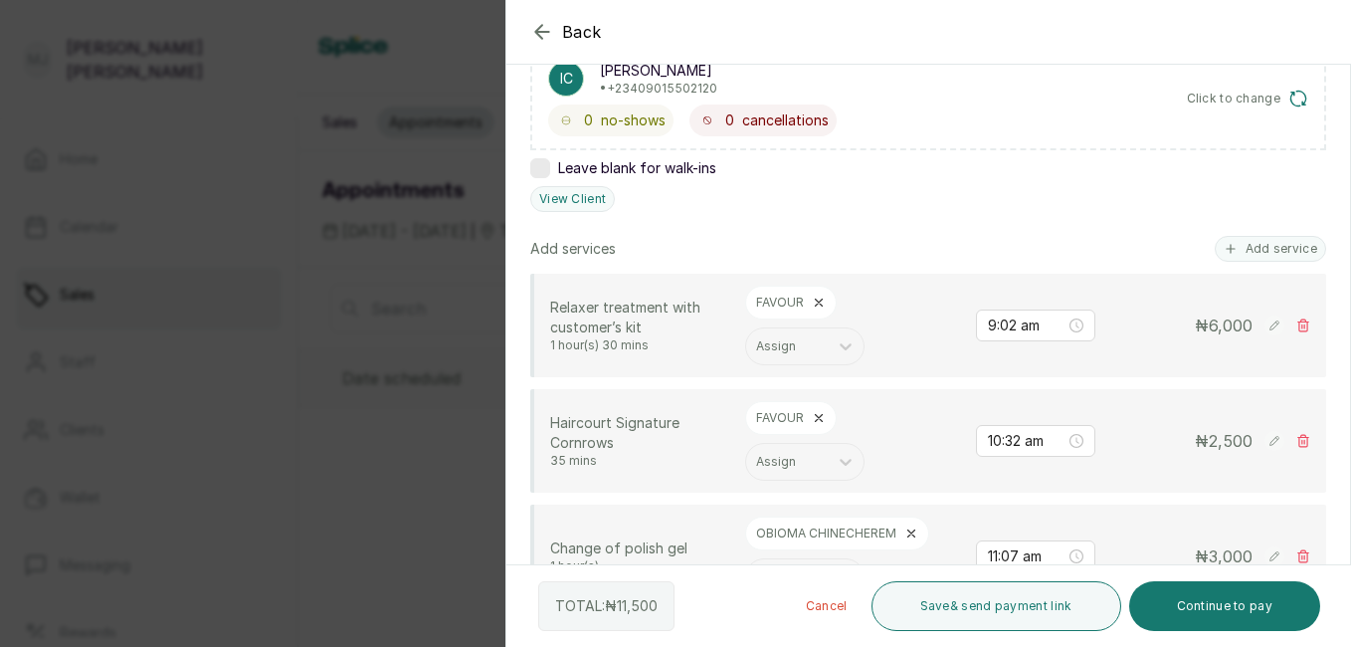
click at [1264, 326] on rect at bounding box center [1274, 325] width 20 height 20
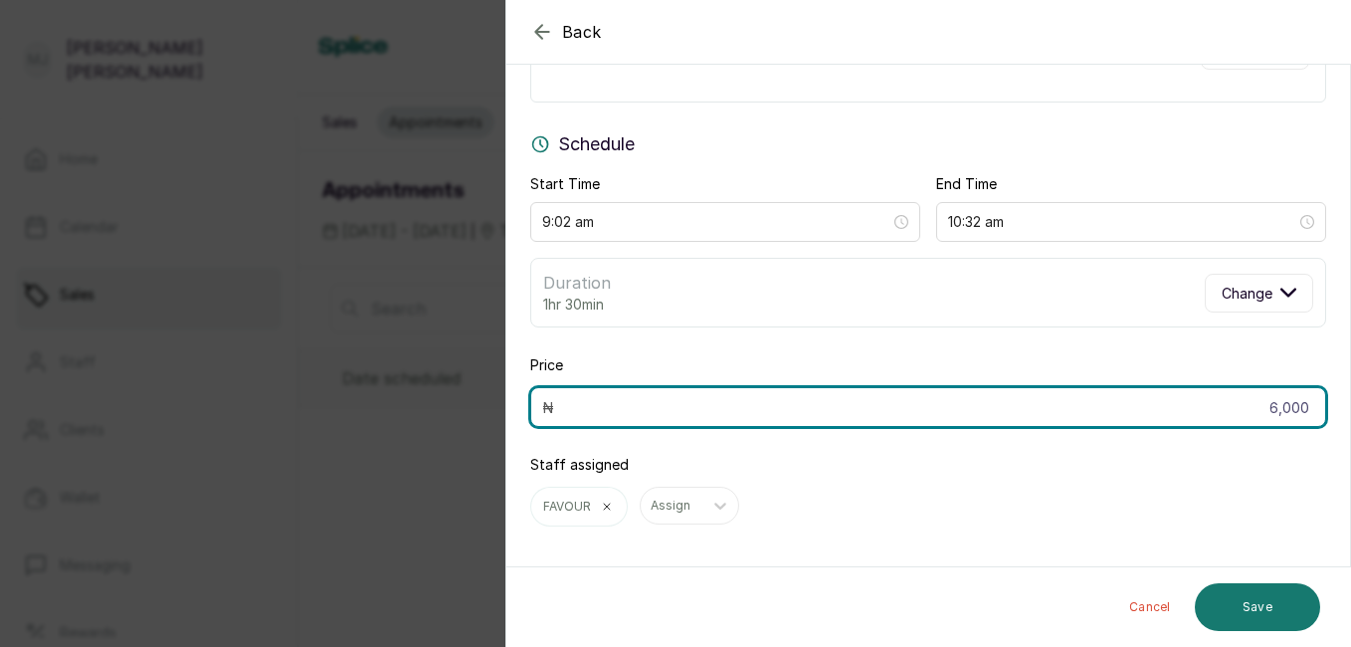
click at [846, 414] on input "6,000" at bounding box center [928, 407] width 796 height 40
click at [846, 414] on input "5,006,000" at bounding box center [928, 407] width 796 height 40
click at [1294, 410] on input "5,006,000" at bounding box center [928, 407] width 796 height 40
type input "5"
type input "5,000"
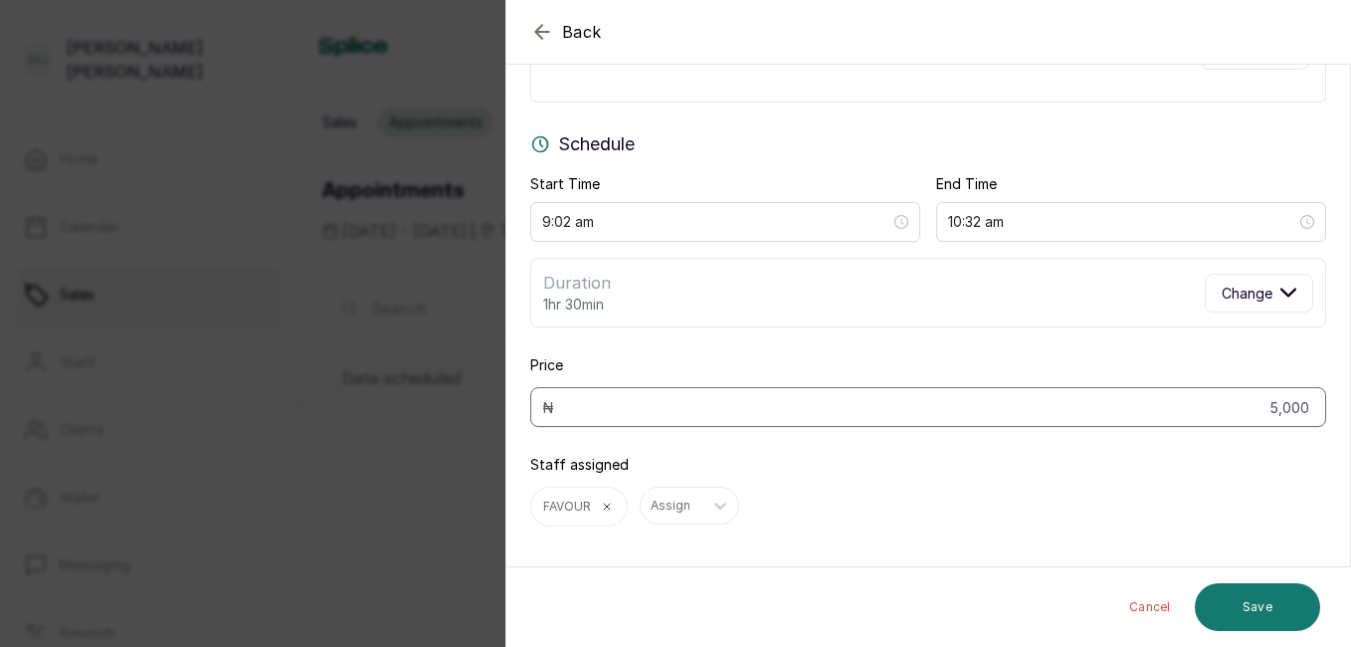
click at [1250, 606] on button "Save" at bounding box center [1257, 607] width 125 height 48
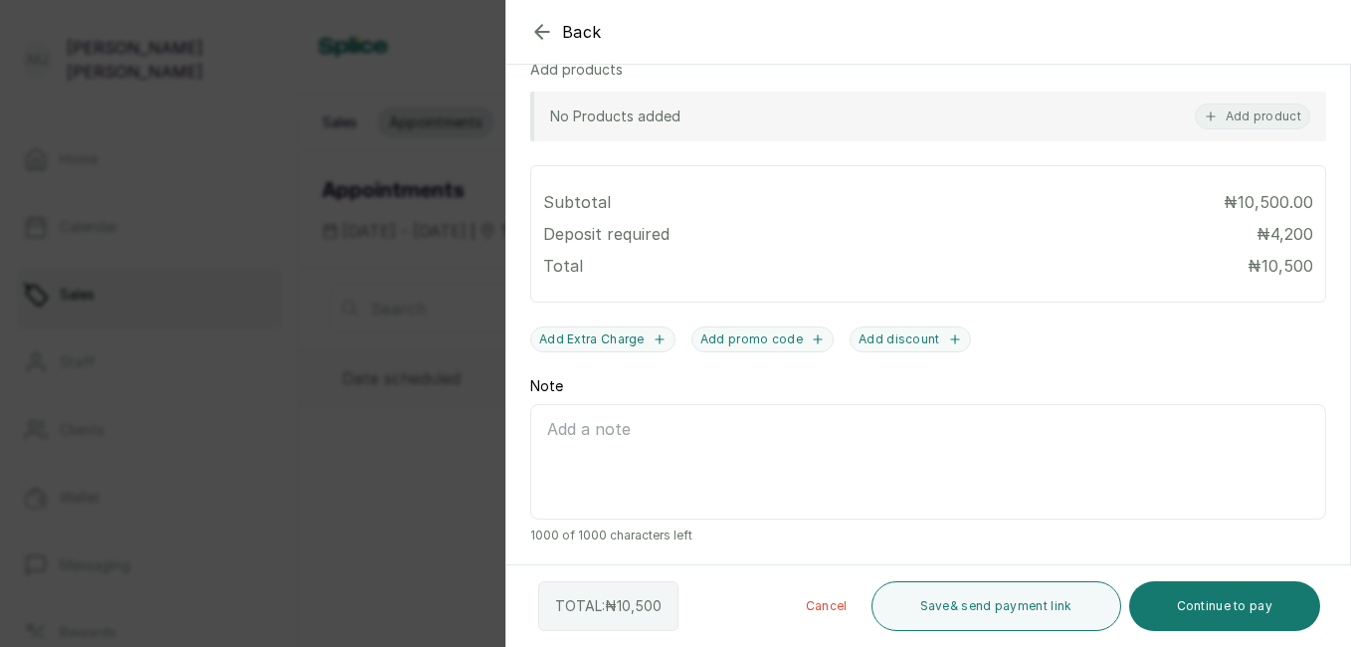
scroll to position [931, 0]
click at [1233, 608] on button "Continue to pay" at bounding box center [1225, 606] width 192 height 50
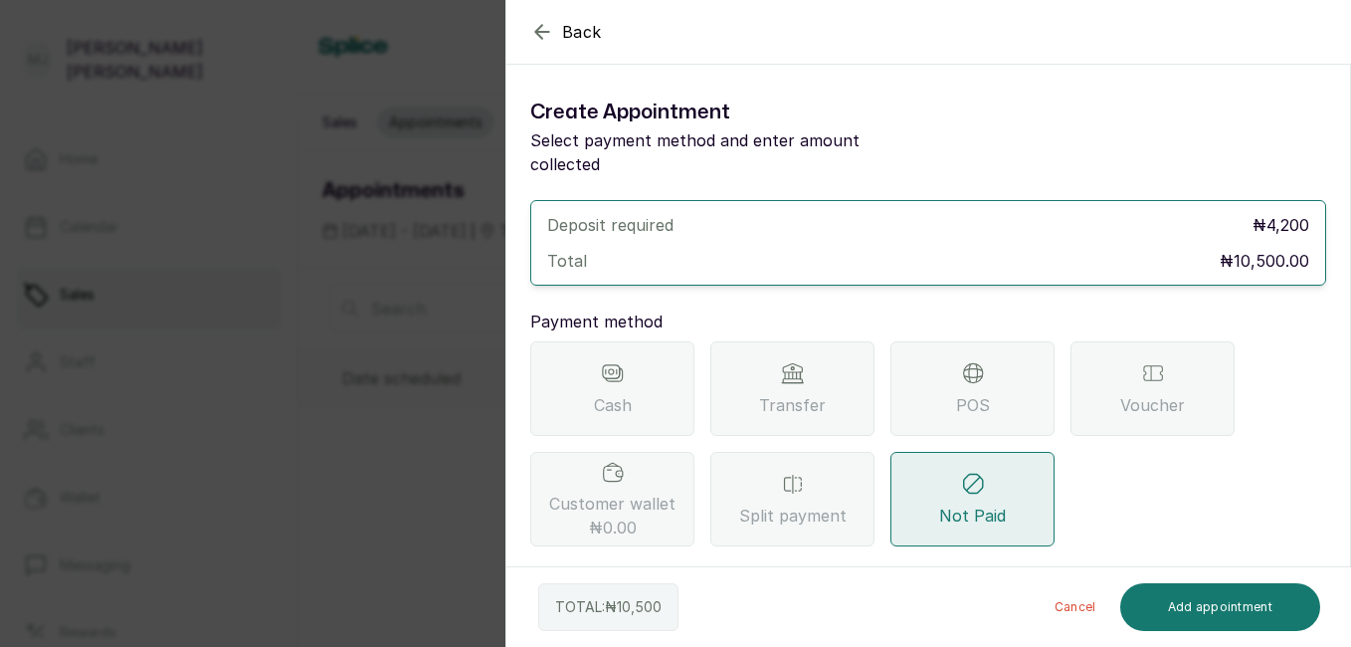
scroll to position [0, 0]
click at [811, 393] on span "Transfer" at bounding box center [792, 405] width 67 height 24
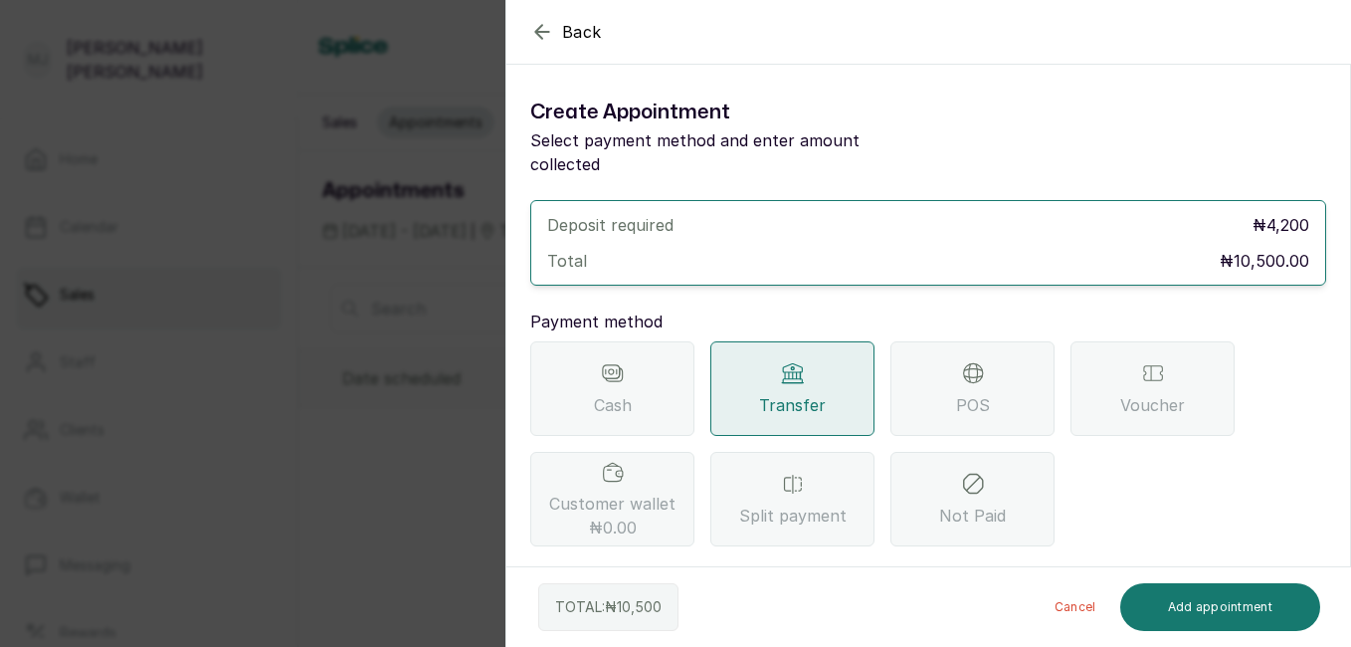
click at [770, 393] on span "Transfer" at bounding box center [792, 405] width 67 height 24
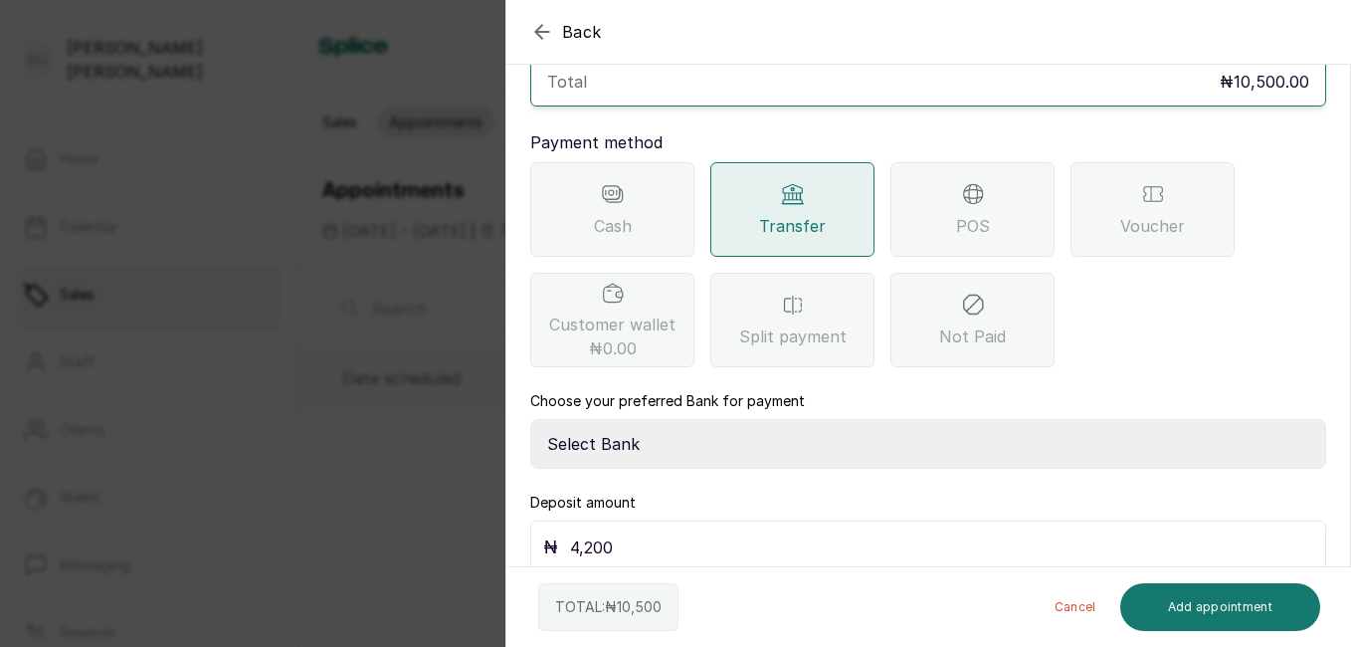
click at [934, 436] on select "Select Bank THE HAIR COURT Zenith Bank THE HAIR COURT Guaranty Trust Bank" at bounding box center [928, 444] width 796 height 50
select select "8093f8fd-914a-4246-9da3-7ae1719cd41e"
click at [530, 419] on select "Select Bank THE HAIR COURT Zenith Bank THE HAIR COURT Guaranty Trust Bank" at bounding box center [928, 444] width 796 height 50
click at [813, 533] on input "4,200" at bounding box center [941, 547] width 743 height 28
type input "4"
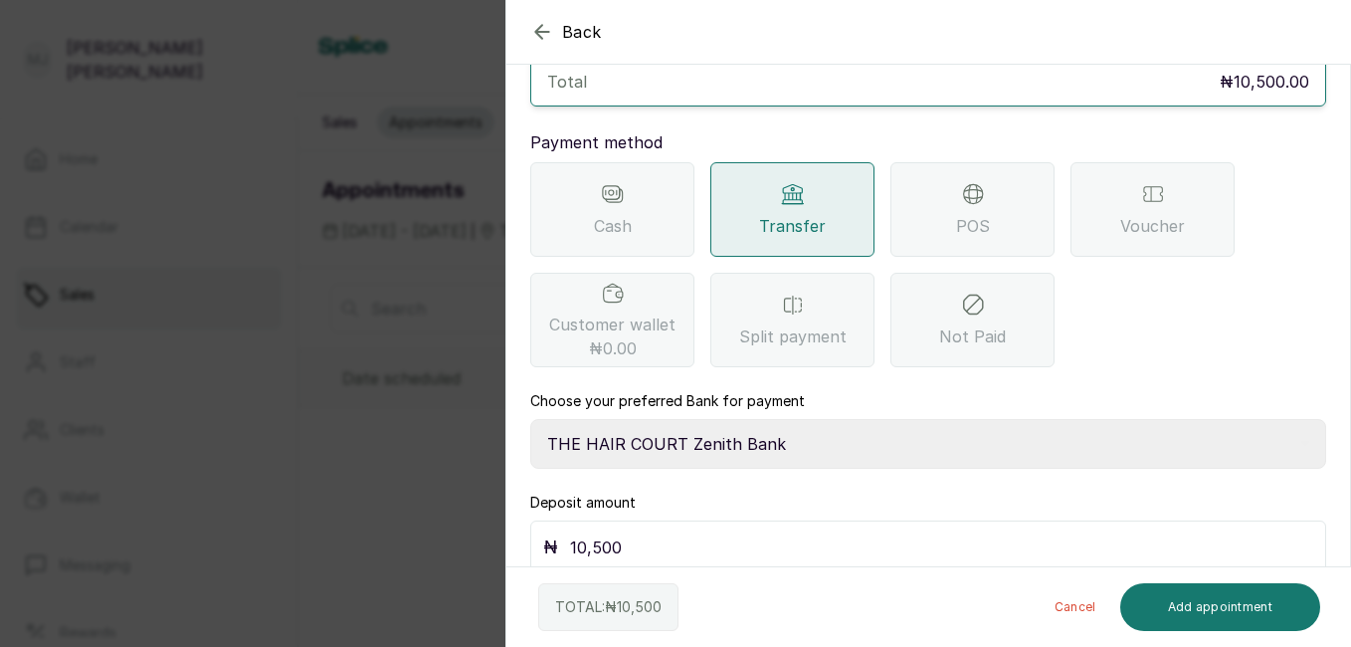
type input "10,500"
click at [1252, 620] on button "Add appointment" at bounding box center [1220, 607] width 201 height 48
